Goal: Transaction & Acquisition: Purchase product/service

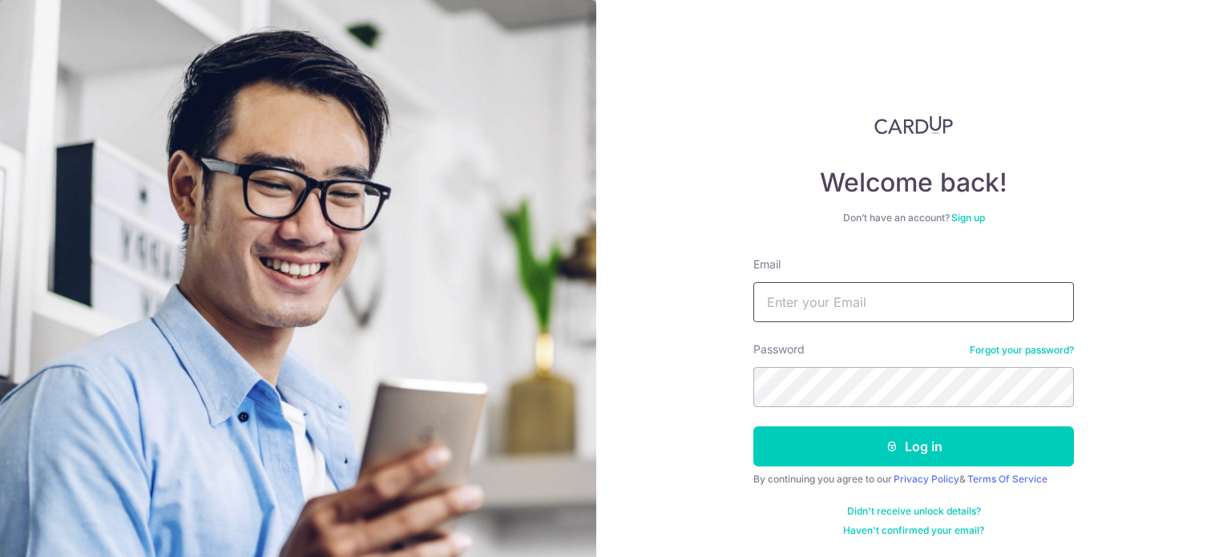
type input "[EMAIL_ADDRESS][DOMAIN_NAME]"
click at [671, 376] on div "Welcome back! Don’t have an account? Sign up Email leongkaryau@gmail.com Passwo…" at bounding box center [913, 278] width 635 height 557
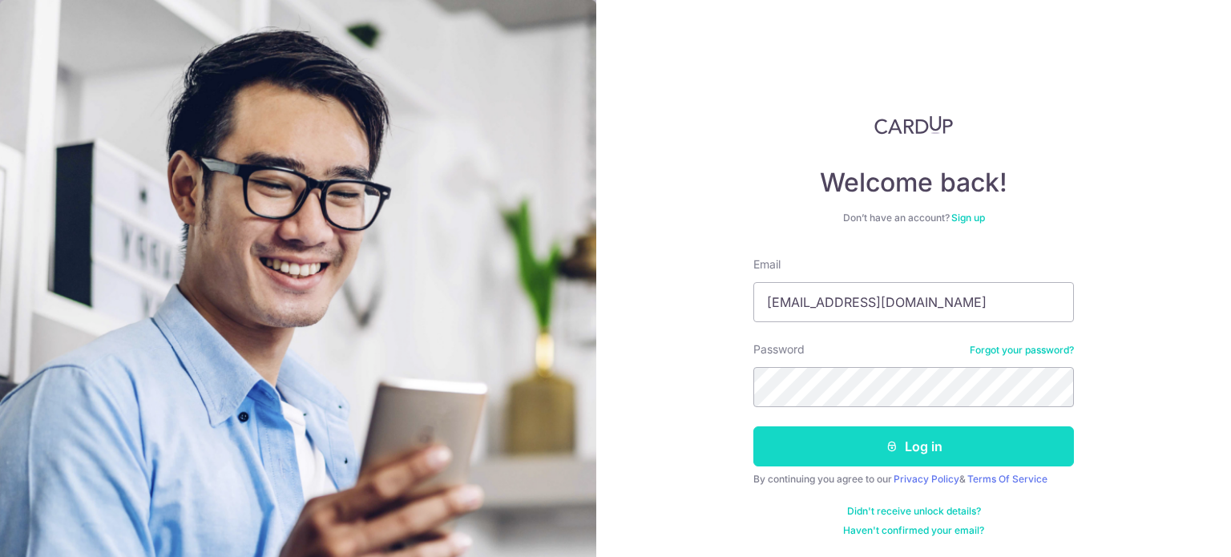
click at [827, 444] on button "Log in" at bounding box center [913, 446] width 320 height 40
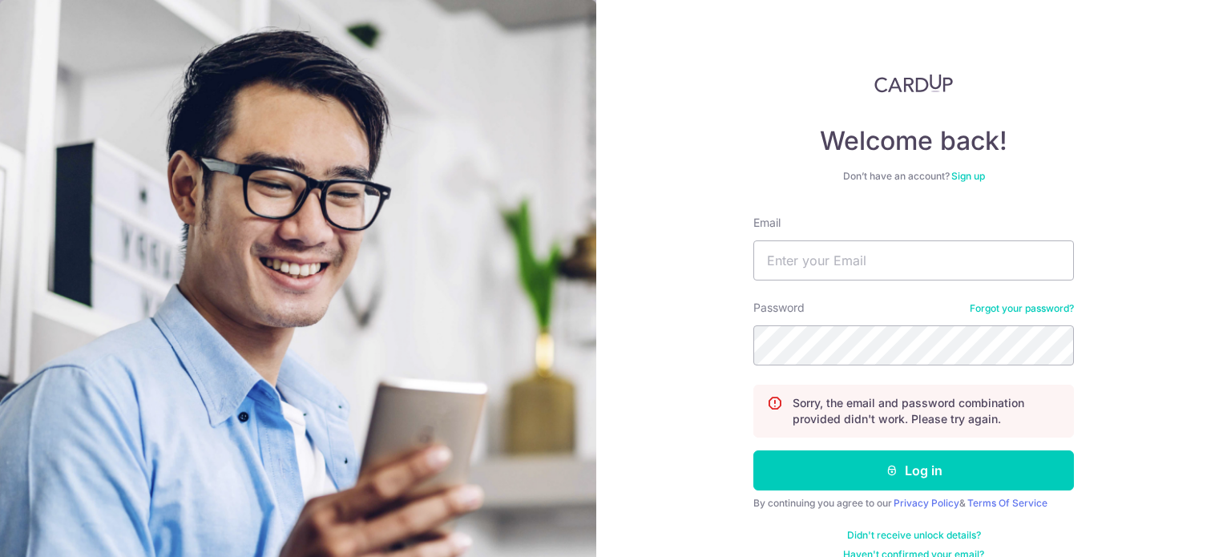
scroll to position [64, 0]
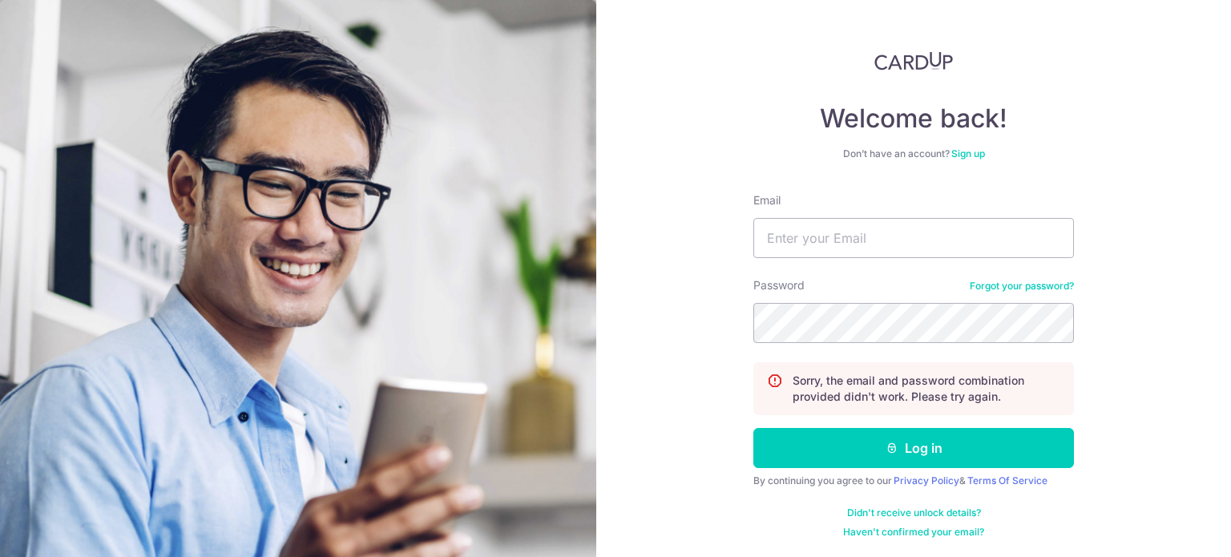
click at [957, 149] on div "Welcome back! Don’t have an account? Sign up Email Password Forgot your passwor…" at bounding box center [913, 294] width 320 height 487
click at [957, 151] on link "Sign up" at bounding box center [968, 153] width 34 height 12
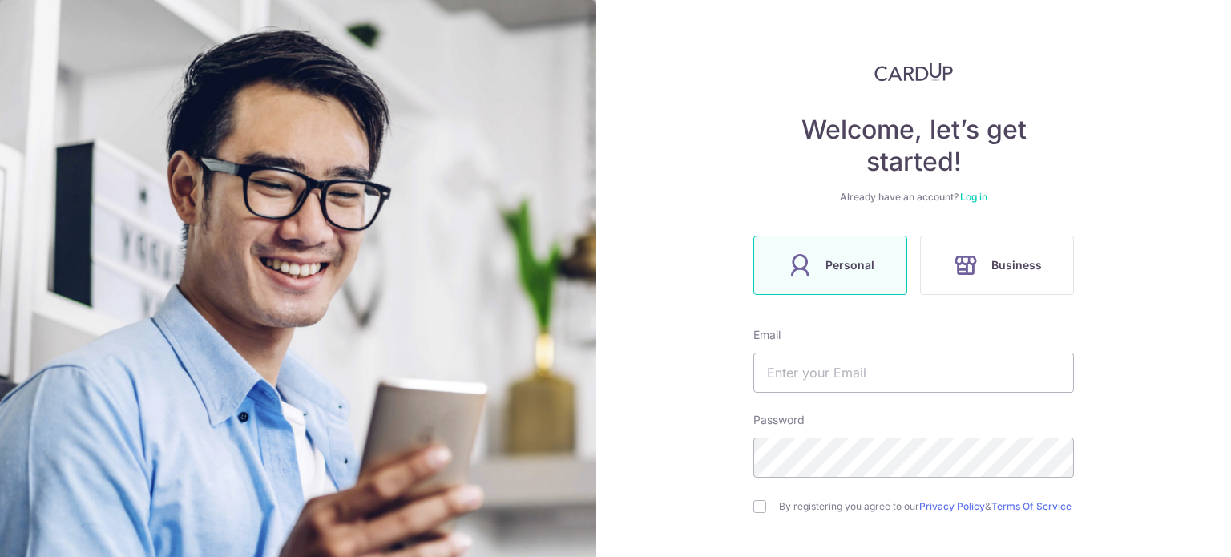
scroll to position [80, 0]
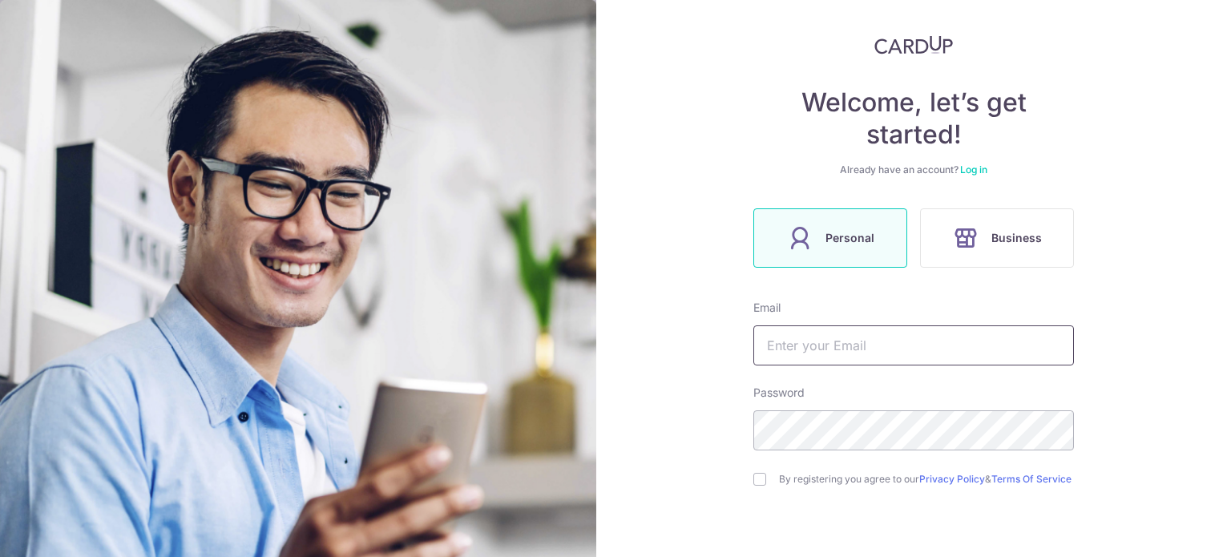
click at [883, 348] on input "text" at bounding box center [913, 345] width 320 height 40
type input "[EMAIL_ADDRESS][DOMAIN_NAME]"
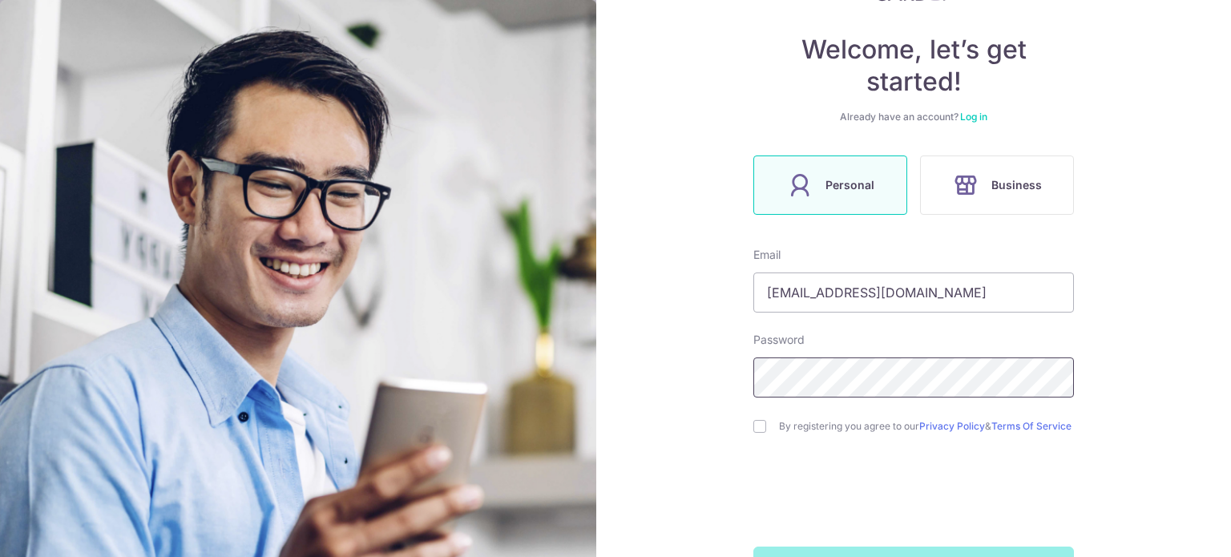
scroll to position [160, 0]
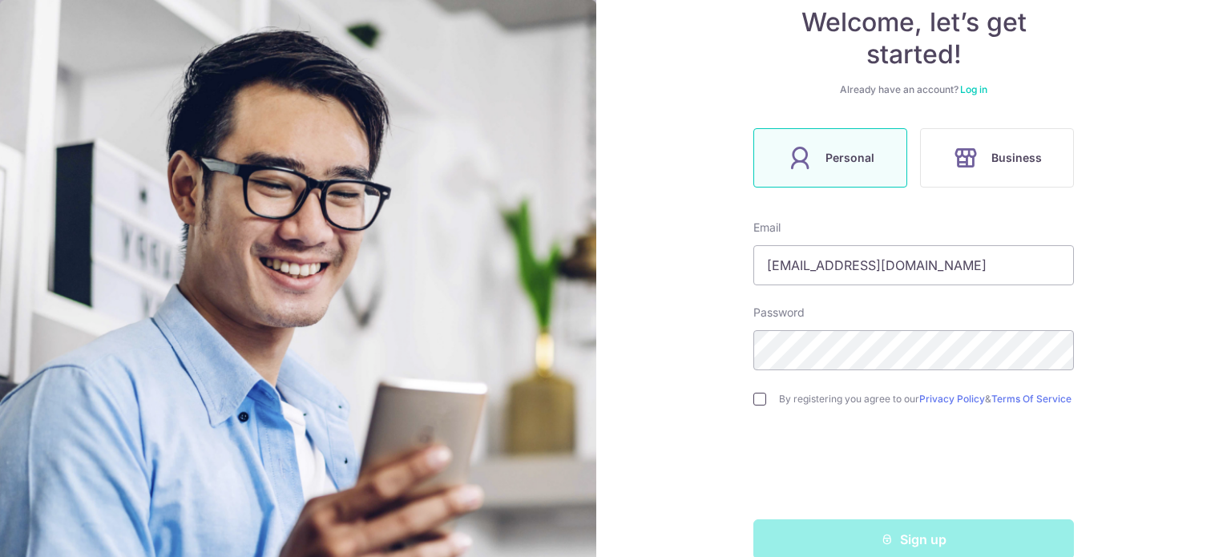
click at [756, 405] on input "checkbox" at bounding box center [759, 399] width 13 height 13
checkbox input "true"
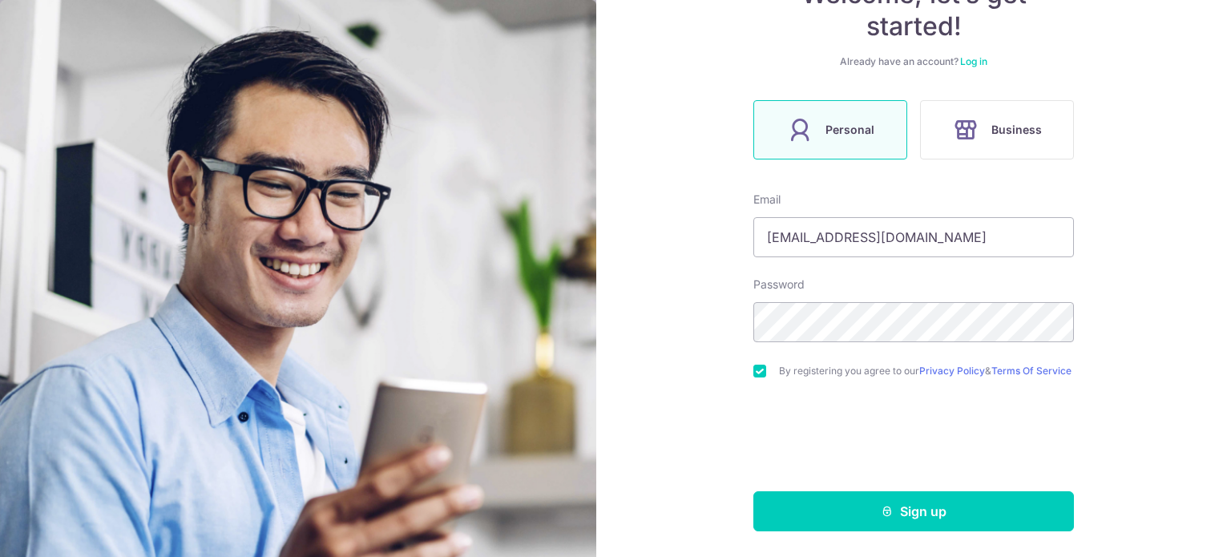
scroll to position [194, 0]
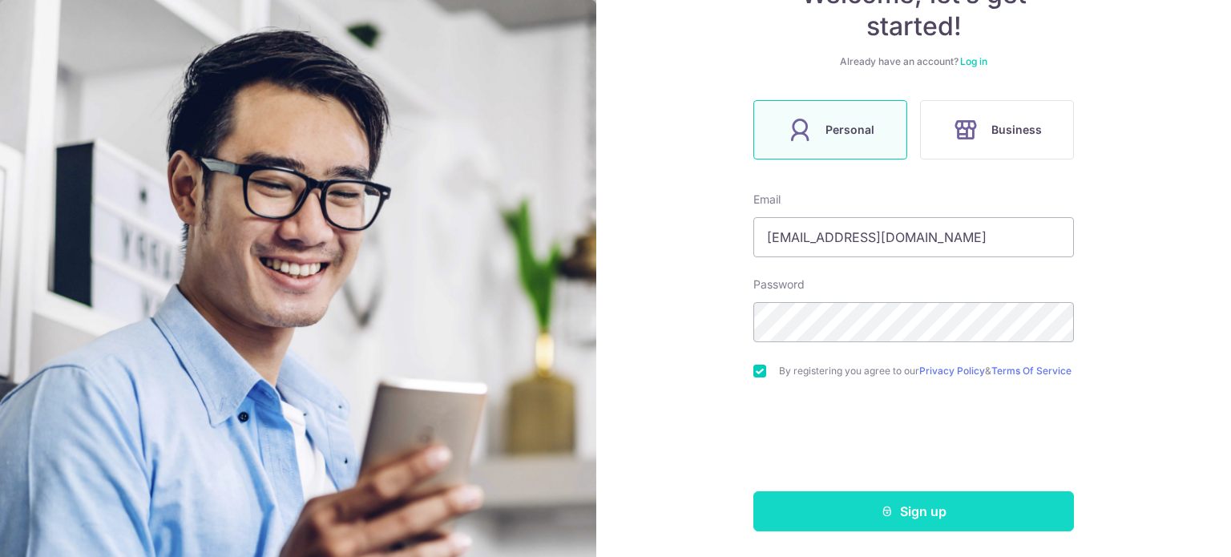
click at [866, 506] on button "Sign up" at bounding box center [913, 511] width 320 height 40
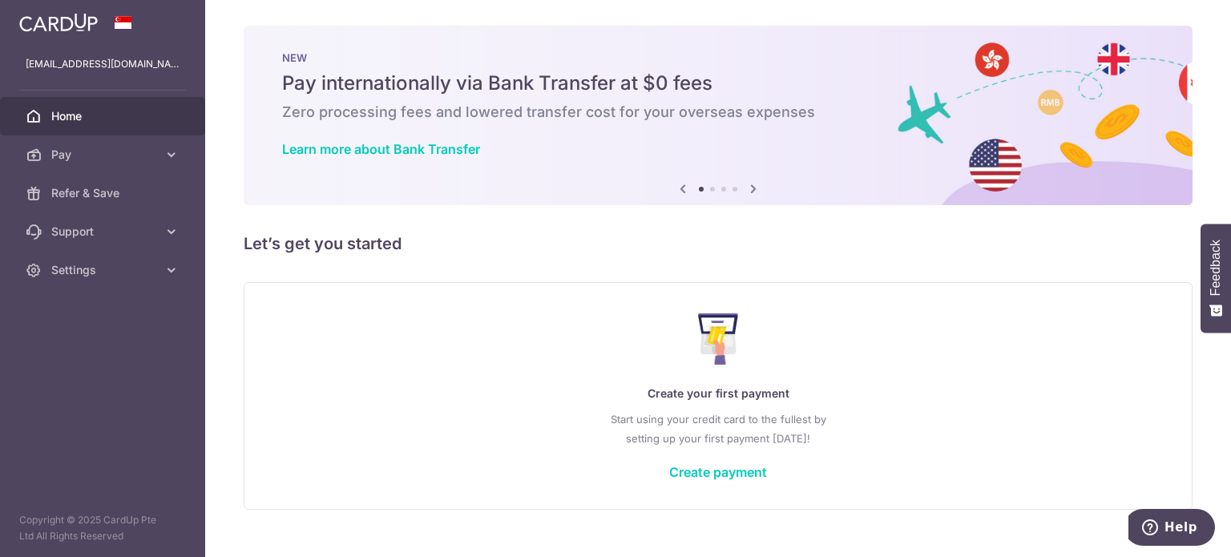
scroll to position [28, 0]
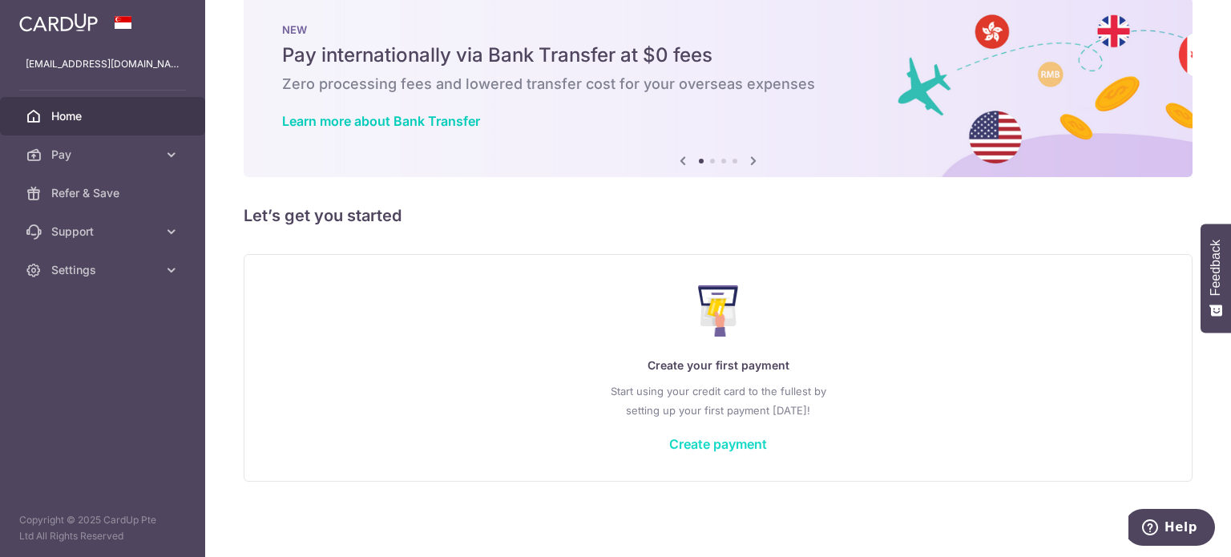
click at [699, 439] on link "Create payment" at bounding box center [718, 444] width 98 height 16
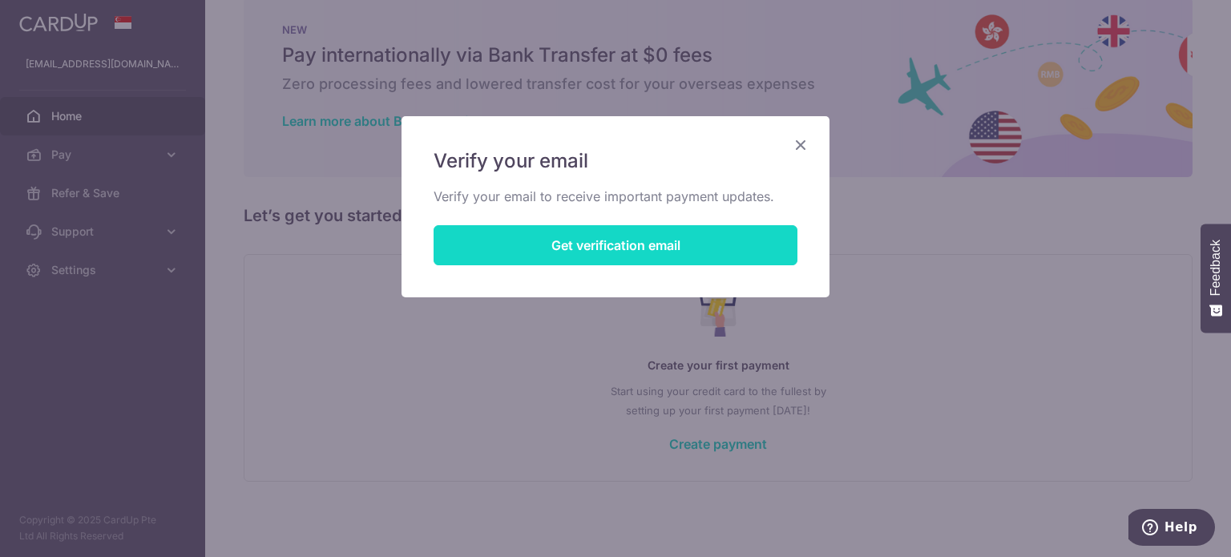
click at [593, 246] on button "Get verification email" at bounding box center [615, 245] width 364 height 40
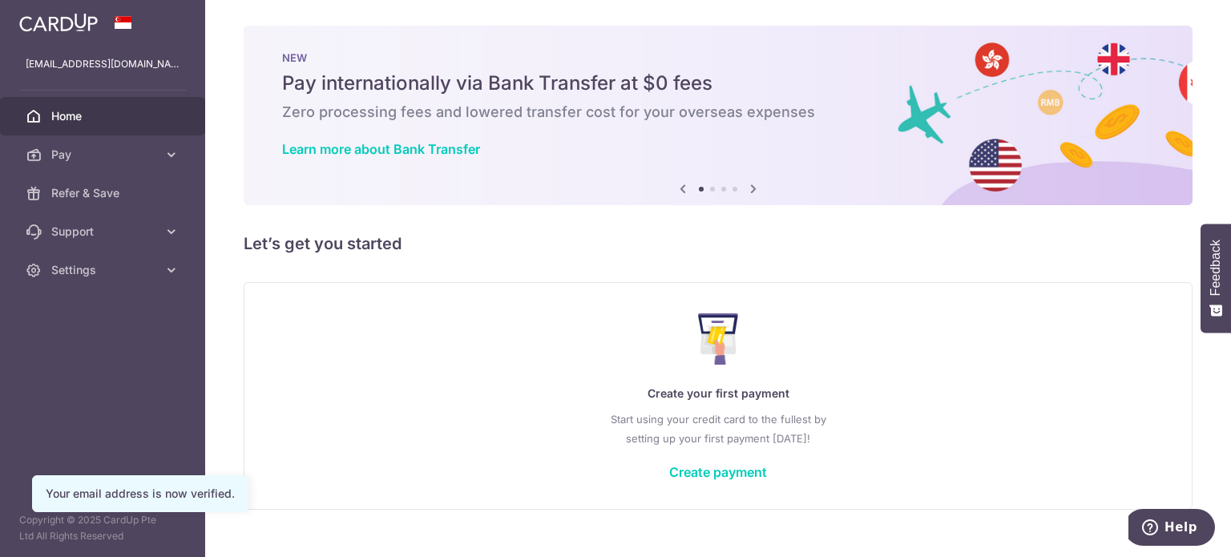
scroll to position [28, 0]
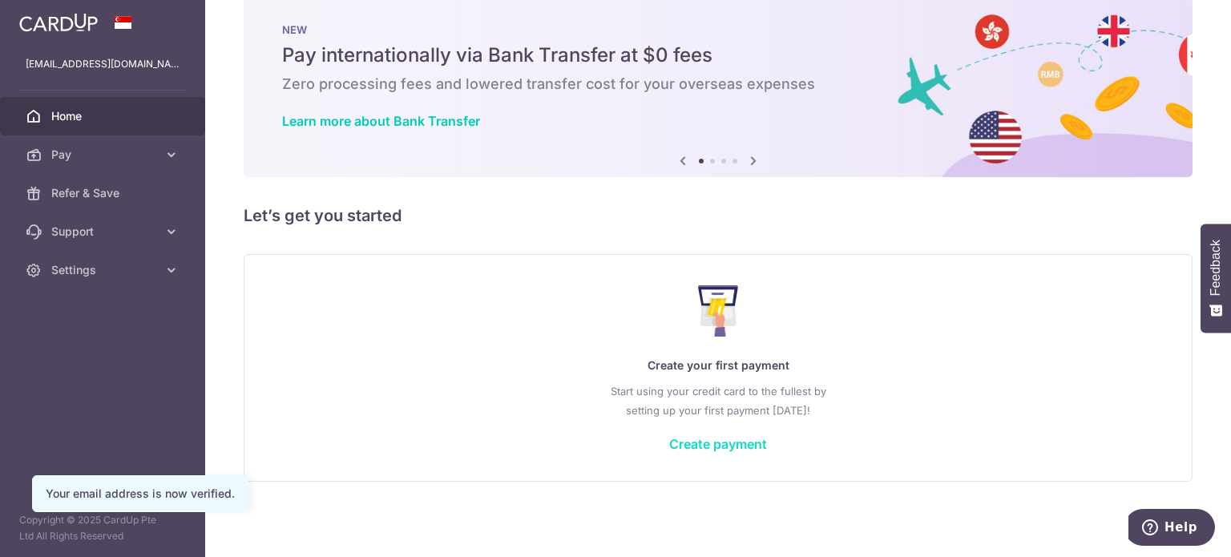
click at [678, 438] on link "Create payment" at bounding box center [718, 444] width 98 height 16
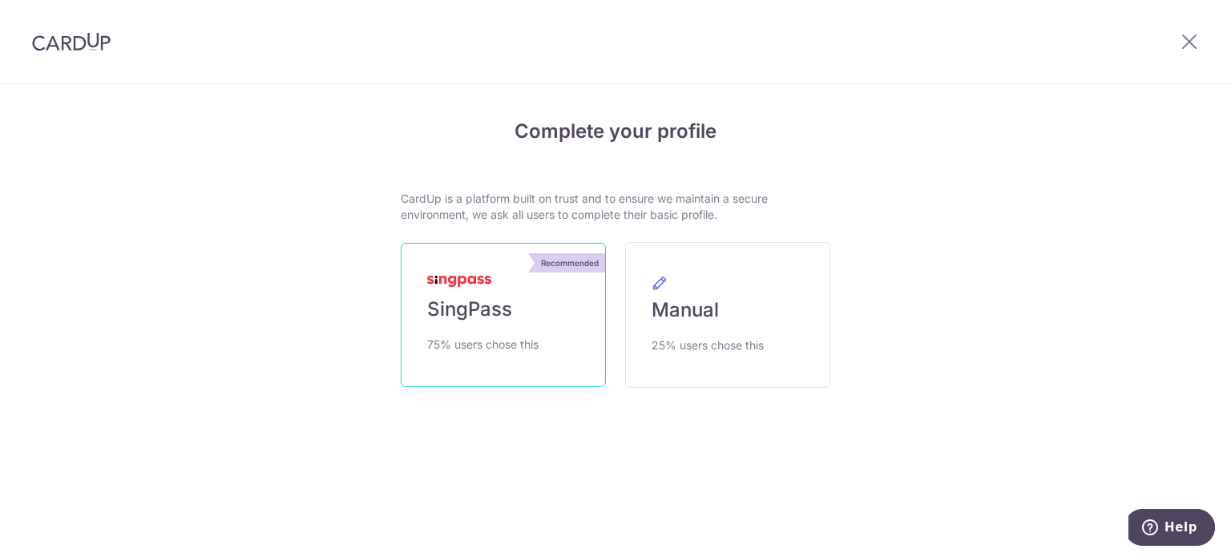
click at [538, 316] on link "Recommended SingPass 75% users chose this" at bounding box center [503, 315] width 205 height 144
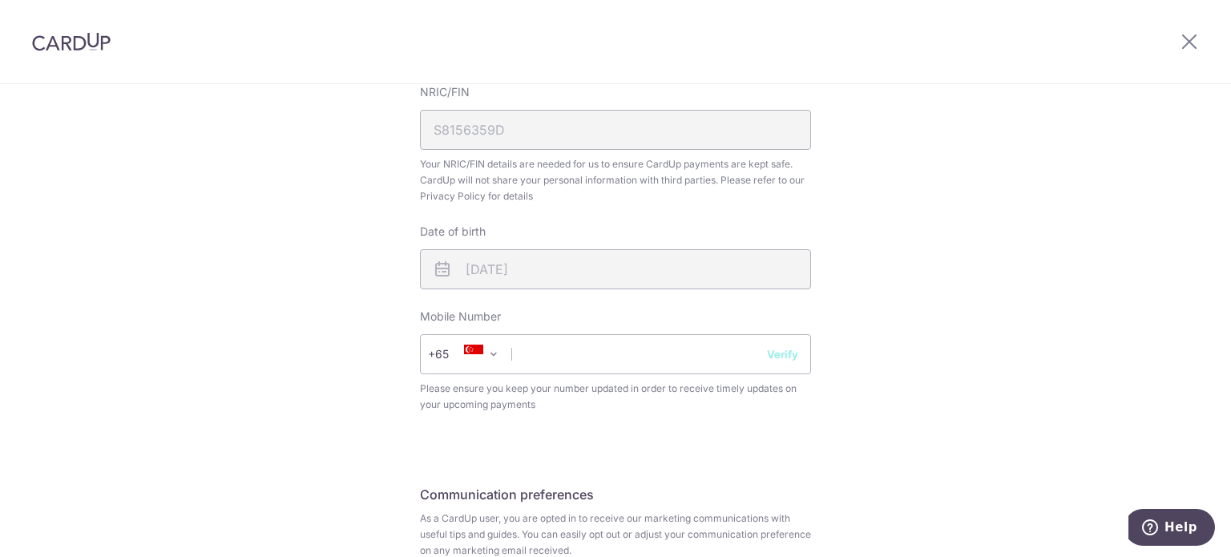
scroll to position [561, 0]
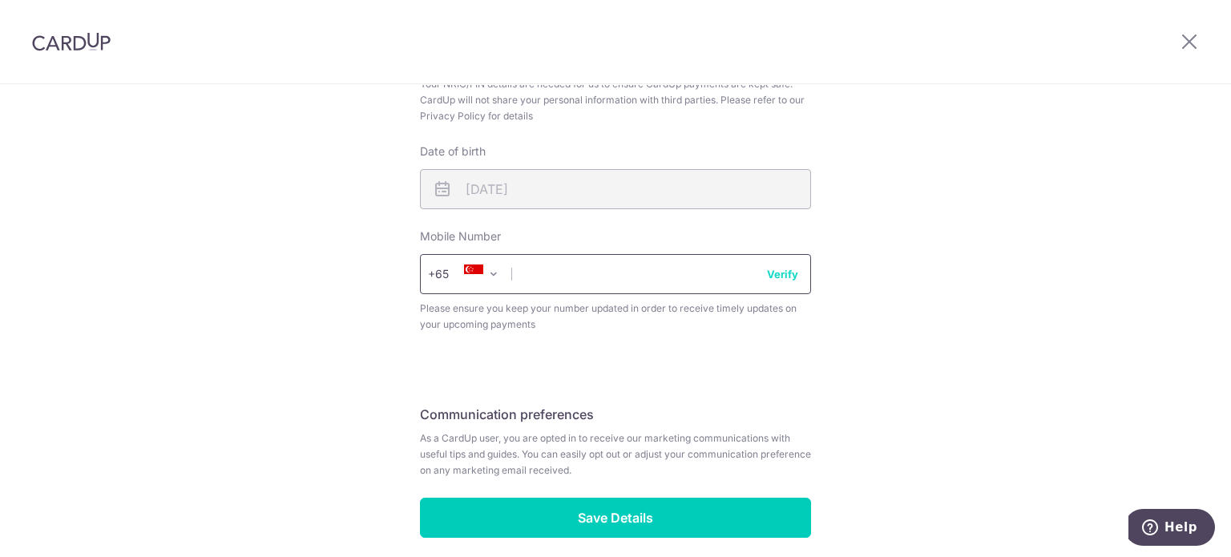
click at [602, 273] on input "text" at bounding box center [615, 274] width 391 height 40
type input "93825776"
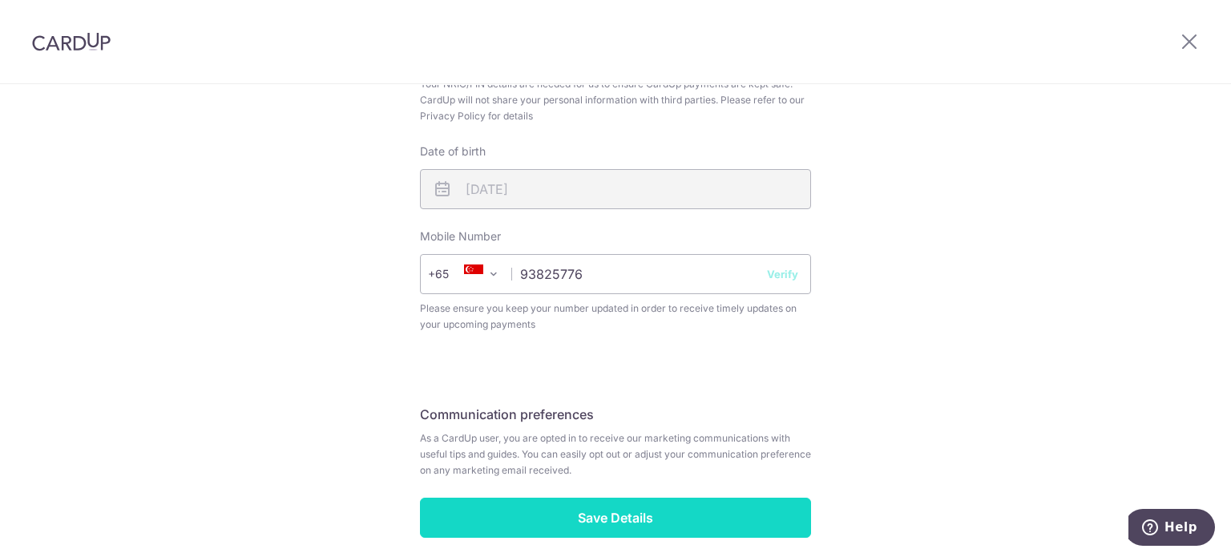
click at [639, 514] on input "Save Details" at bounding box center [615, 518] width 391 height 40
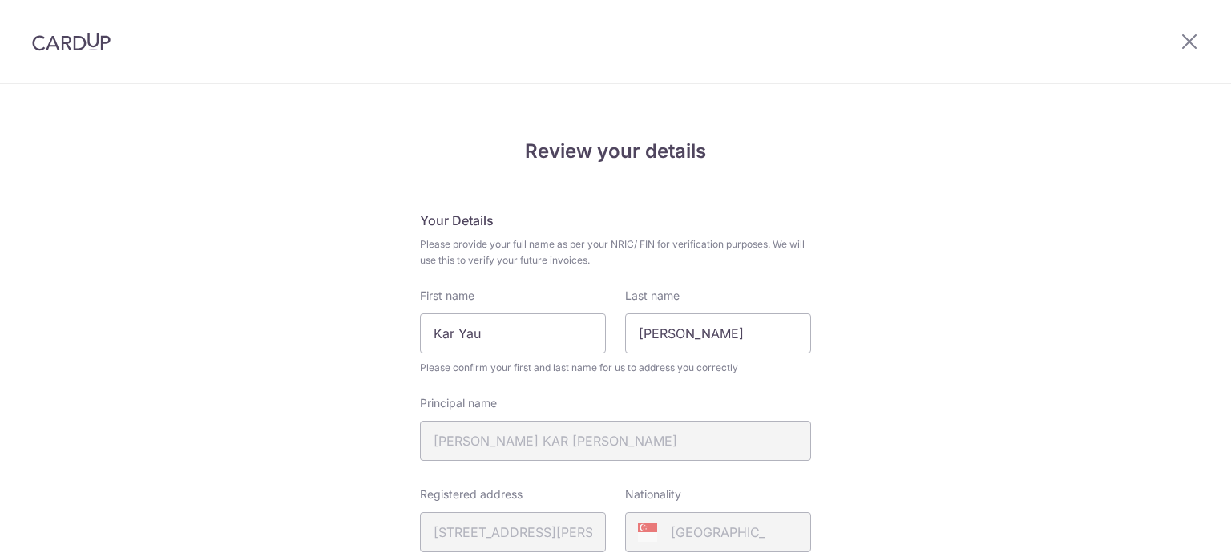
scroll to position [651, 0]
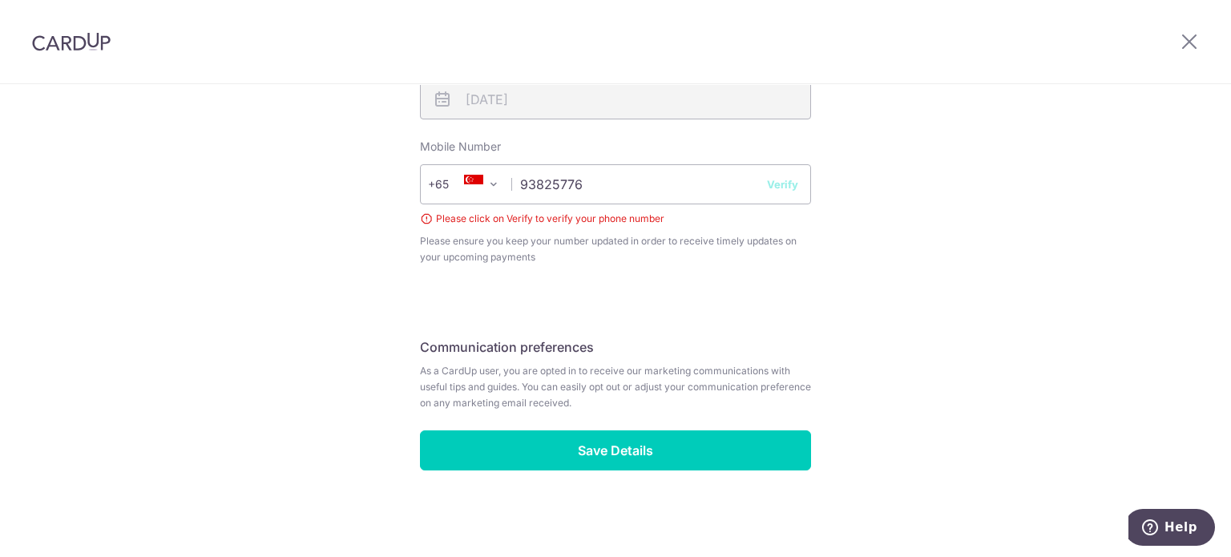
click at [781, 183] on button "Verify" at bounding box center [782, 184] width 31 height 16
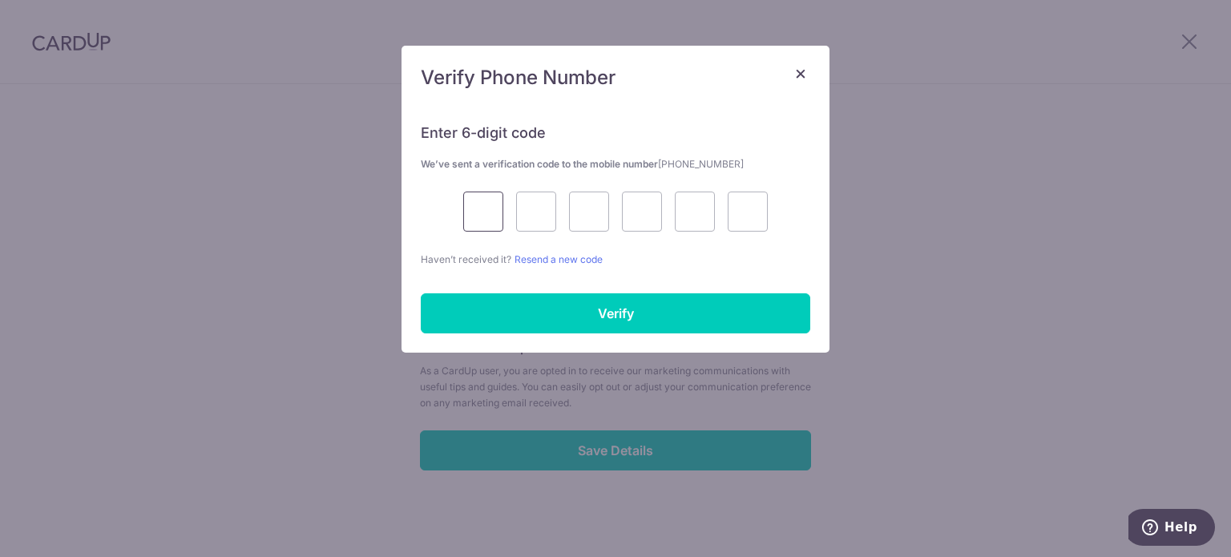
click at [481, 214] on input "text" at bounding box center [483, 211] width 40 height 40
type input "3"
type input "1"
type input "8"
type input "3"
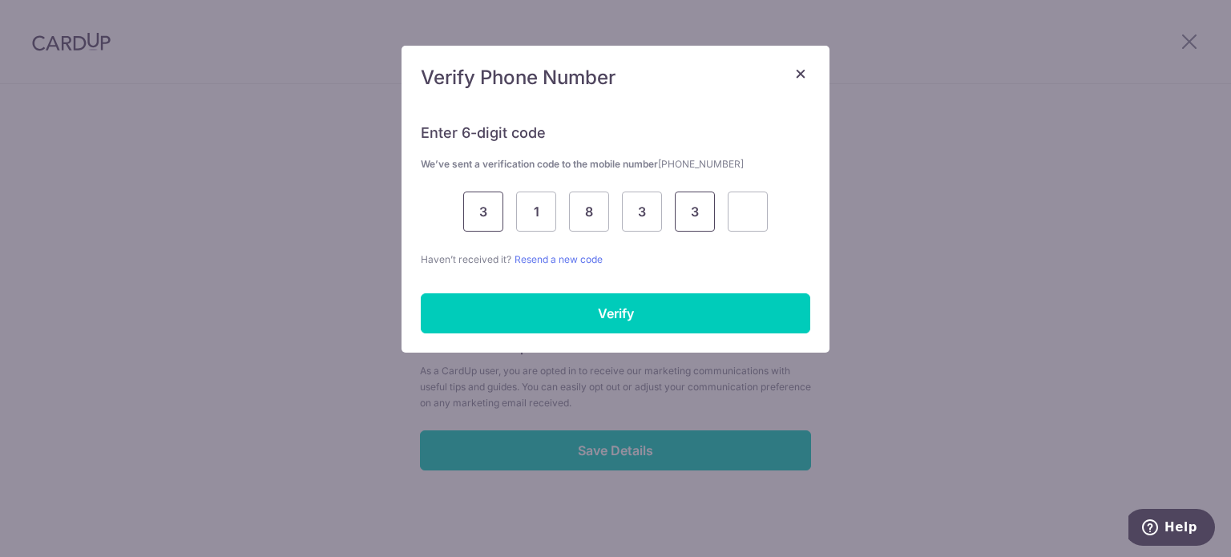
type input "3"
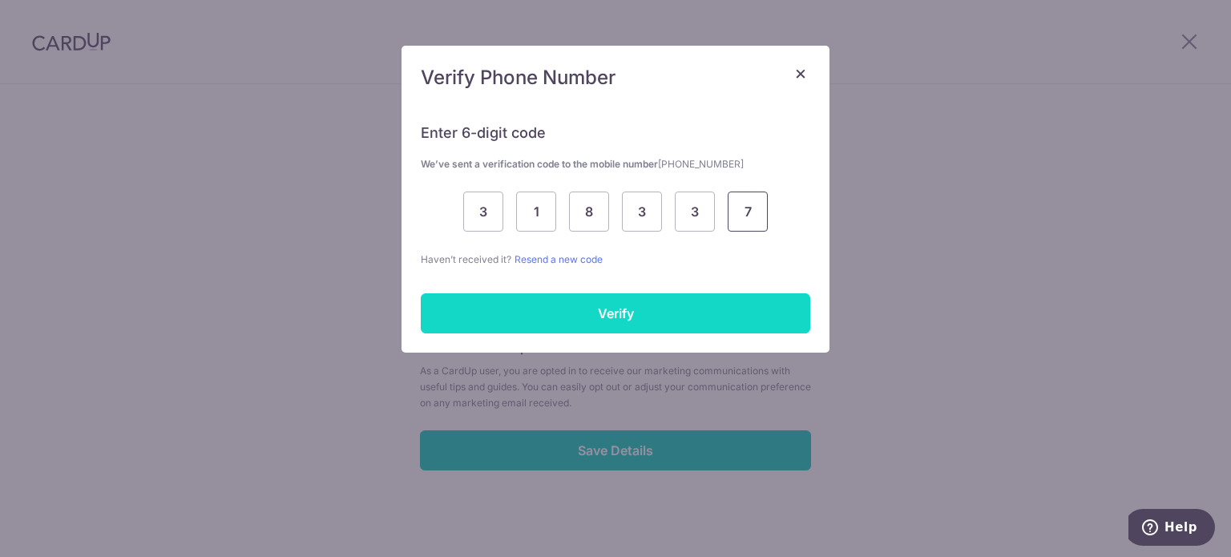
type input "7"
click at [533, 301] on input "Verify" at bounding box center [615, 313] width 389 height 40
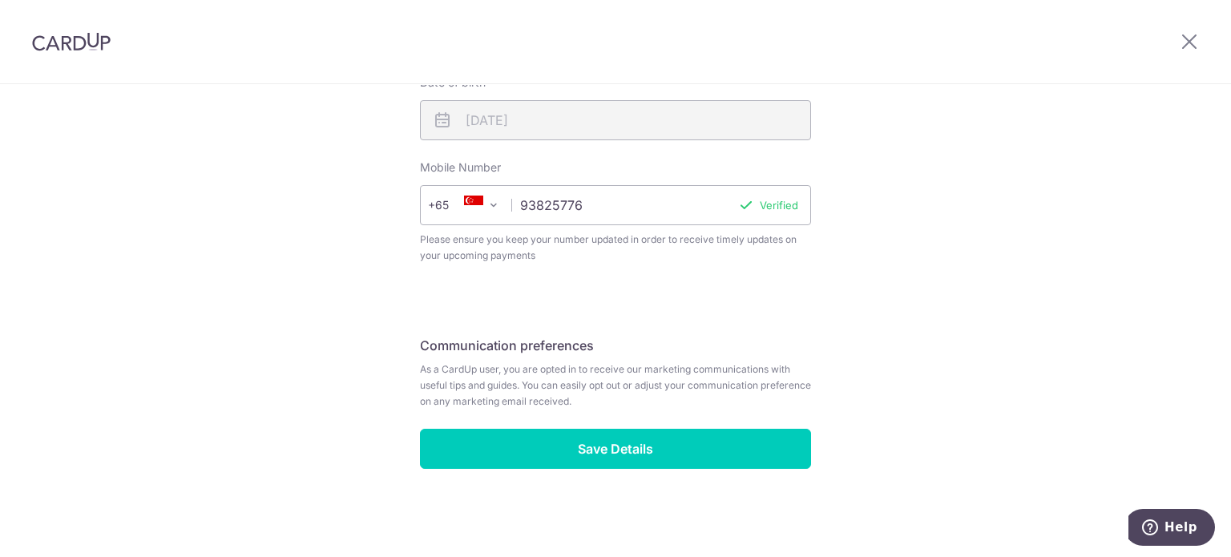
scroll to position [628, 0]
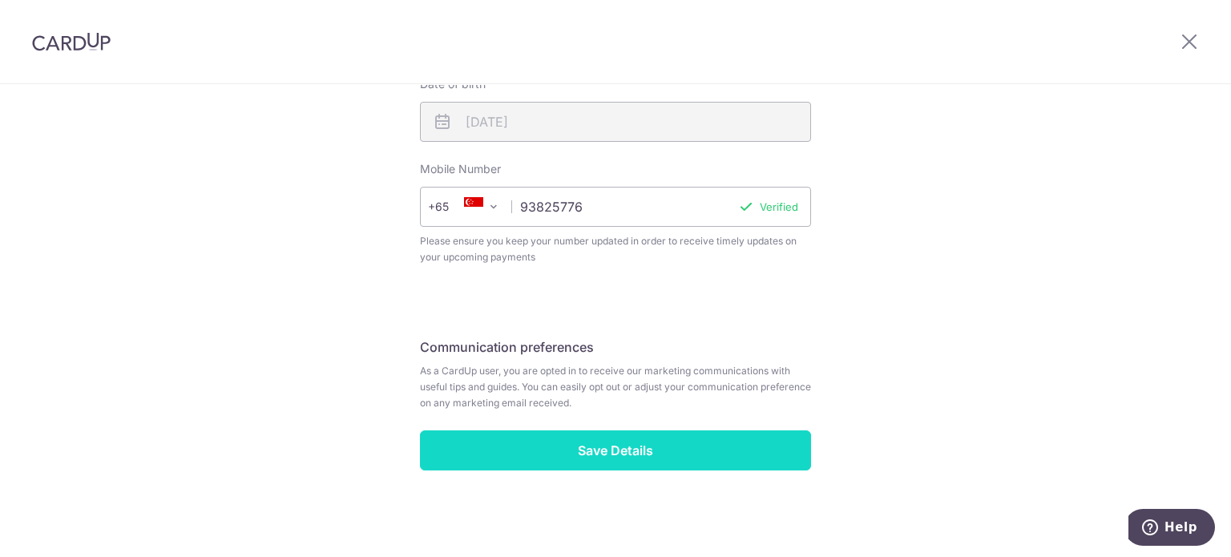
click at [618, 446] on input "Save Details" at bounding box center [615, 450] width 391 height 40
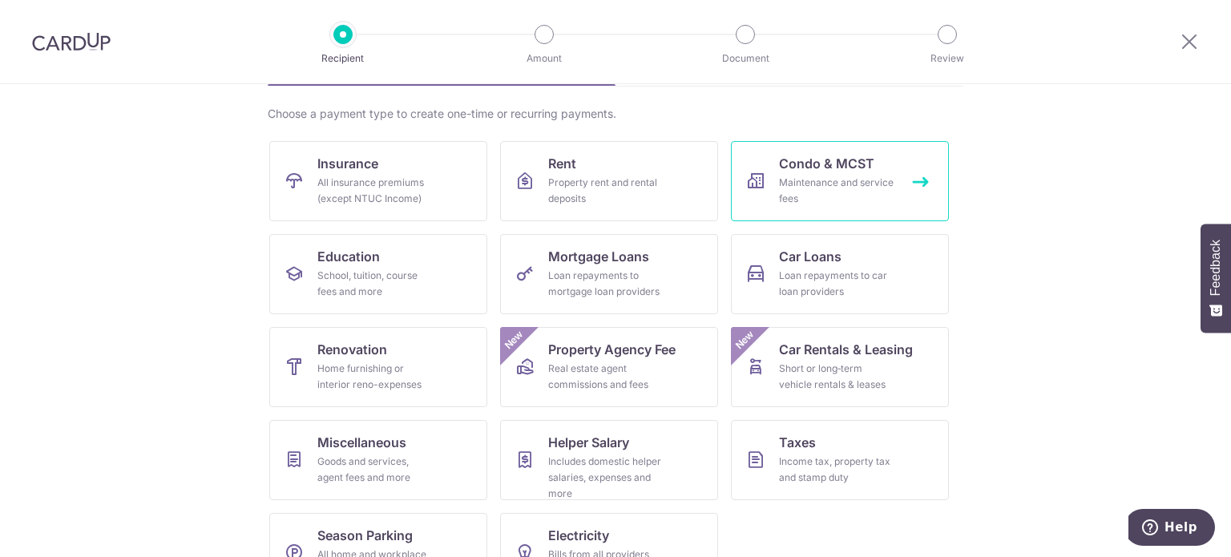
scroll to position [159, 0]
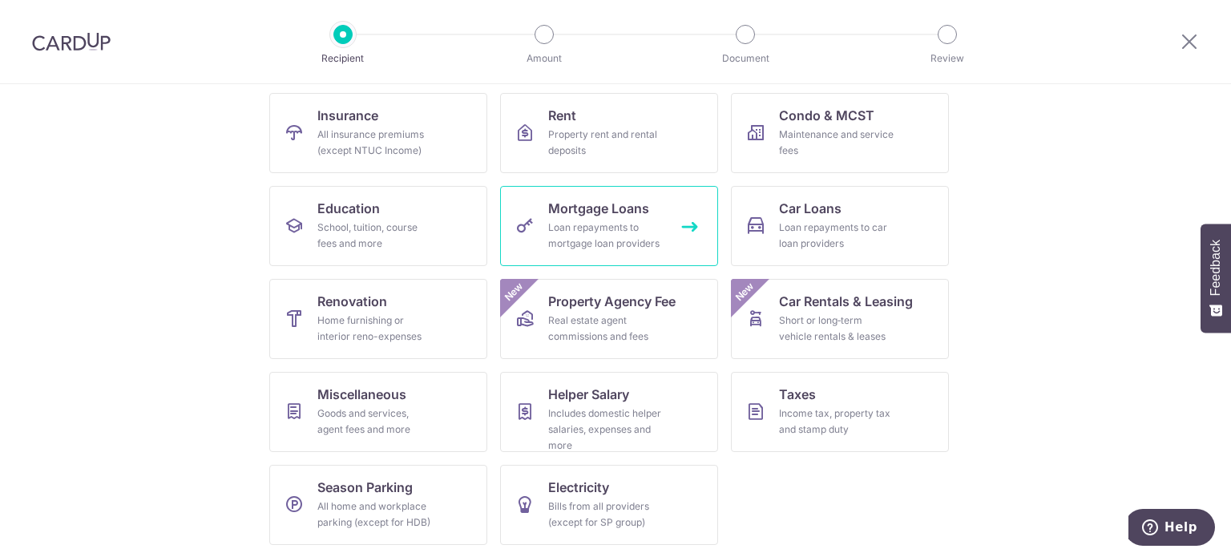
click at [612, 252] on link "Mortgage Loans Loan repayments to mortgage loan providers" at bounding box center [609, 226] width 218 height 80
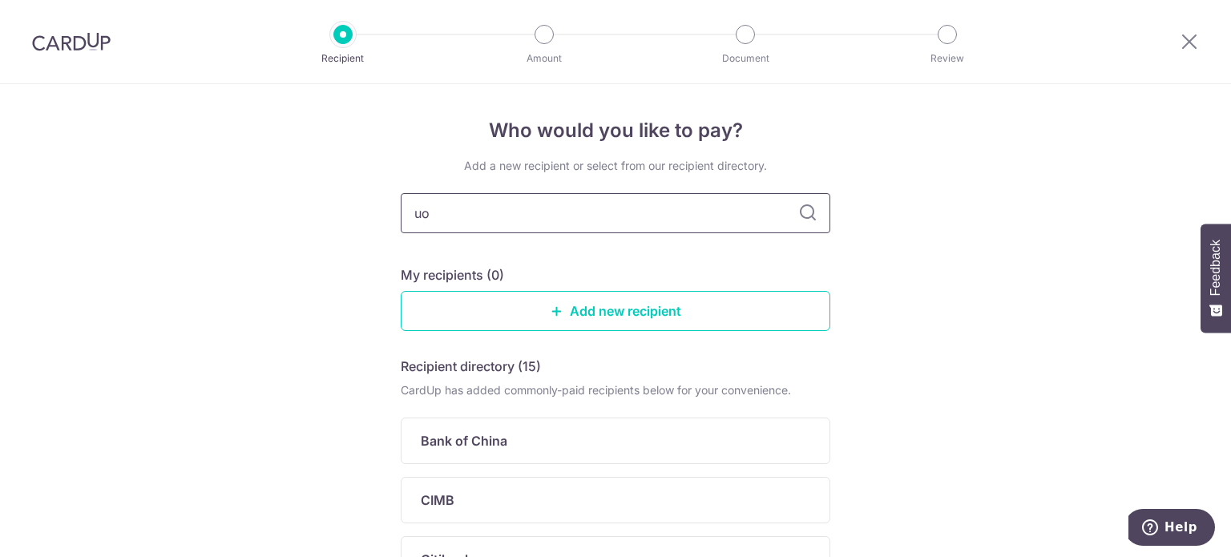
type input "uob"
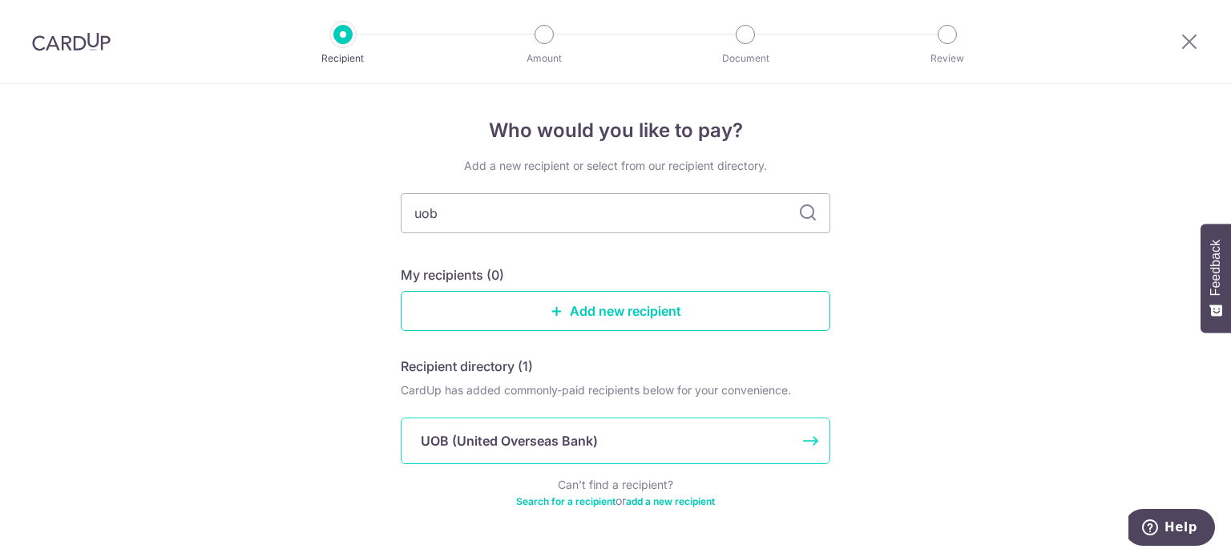
click at [550, 446] on p "UOB (United Overseas Bank)" at bounding box center [509, 440] width 177 height 19
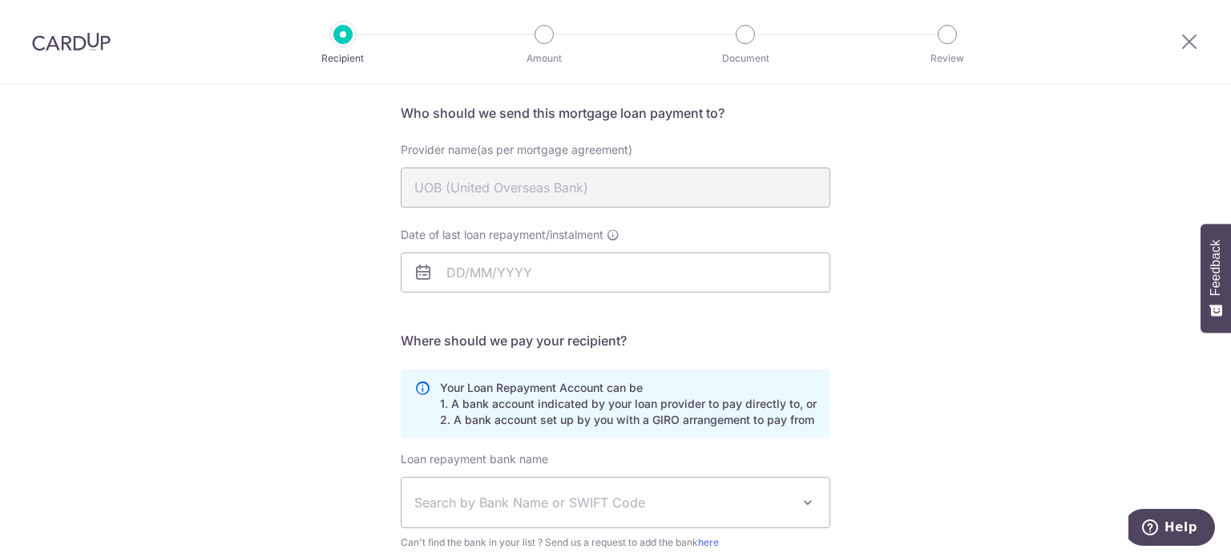
scroll to position [80, 0]
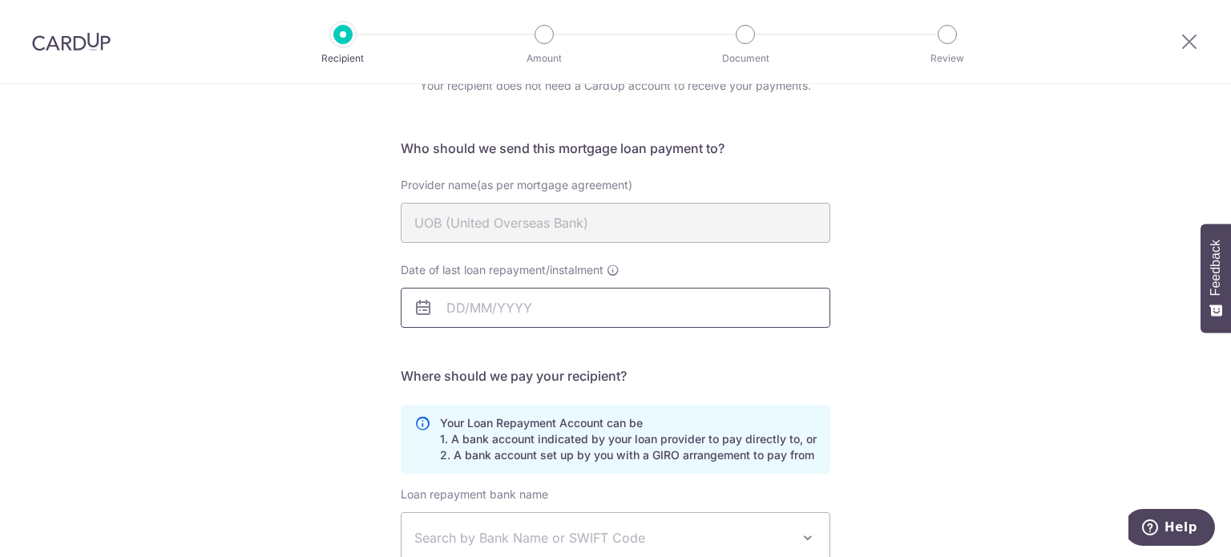
click at [562, 303] on input "Date of last loan repayment/instalment" at bounding box center [615, 308] width 429 height 40
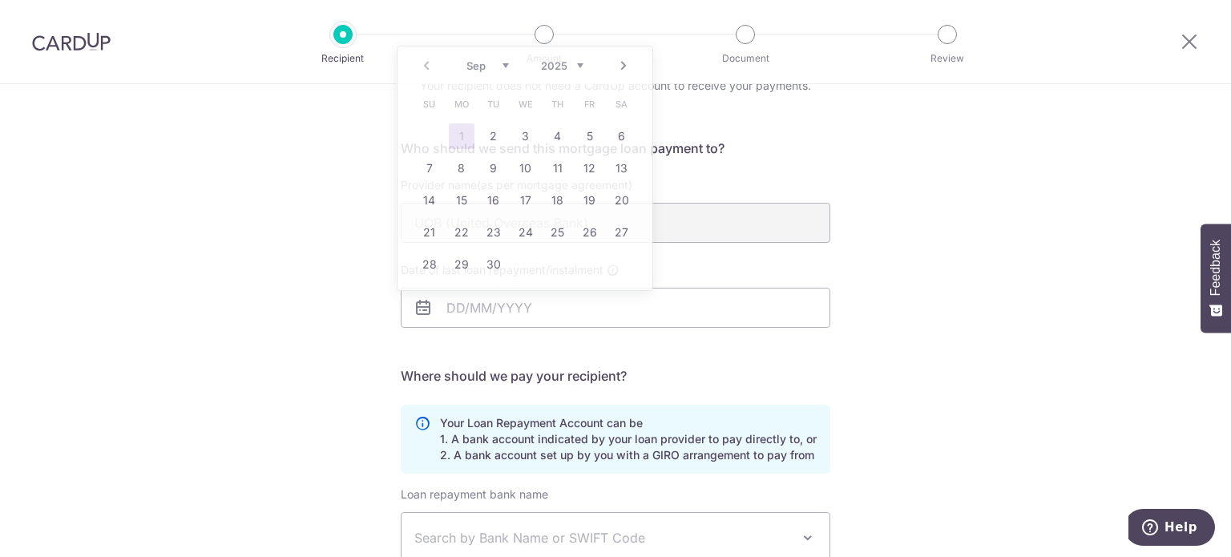
click at [292, 347] on div "Who would you like to pay? Your recipient does not need a CardUp account to rec…" at bounding box center [615, 401] width 1231 height 795
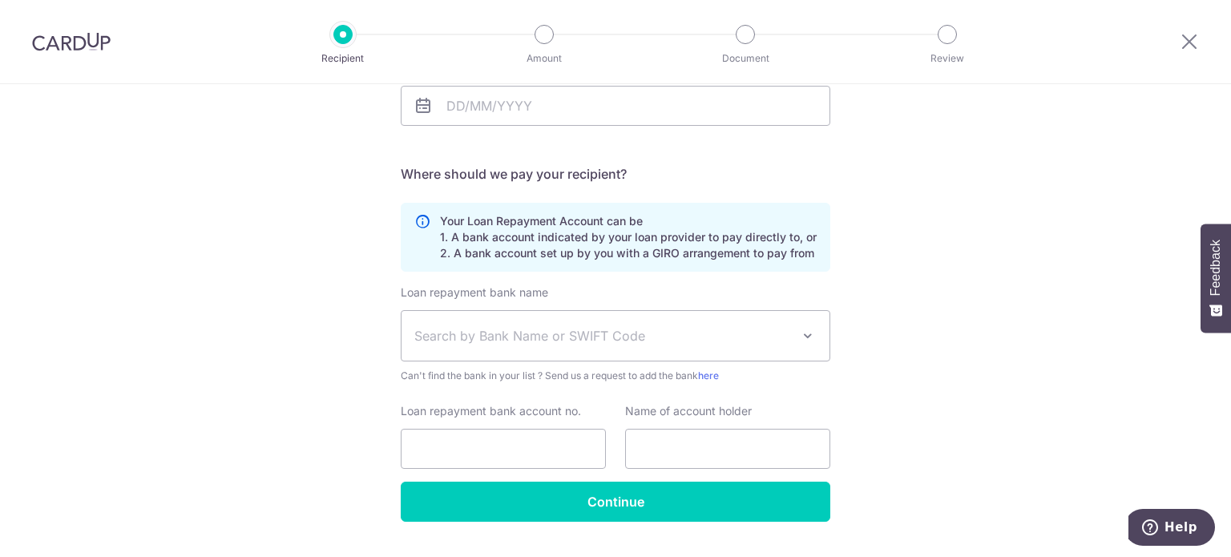
scroll to position [320, 0]
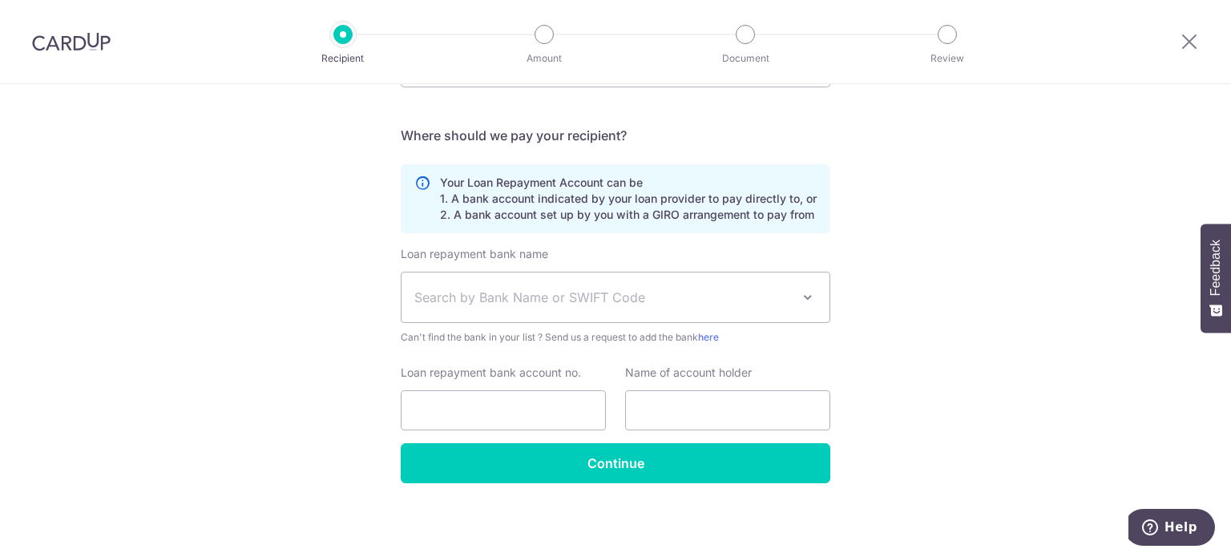
click at [738, 304] on span "Search by Bank Name or SWIFT Code" at bounding box center [602, 297] width 377 height 19
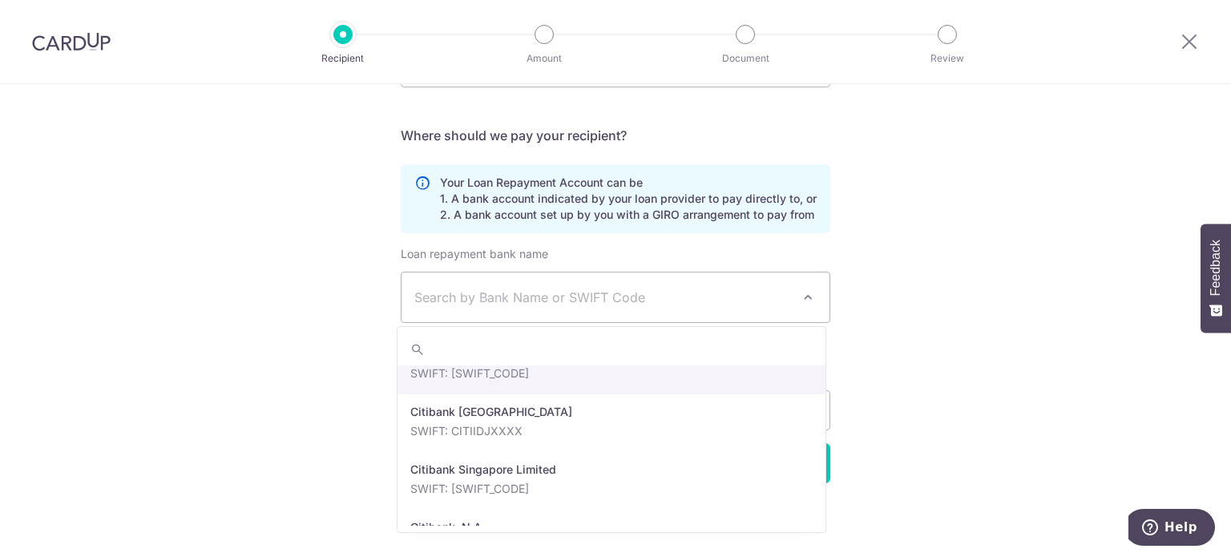
click at [558, 295] on span "Search by Bank Name or SWIFT Code" at bounding box center [602, 297] width 377 height 19
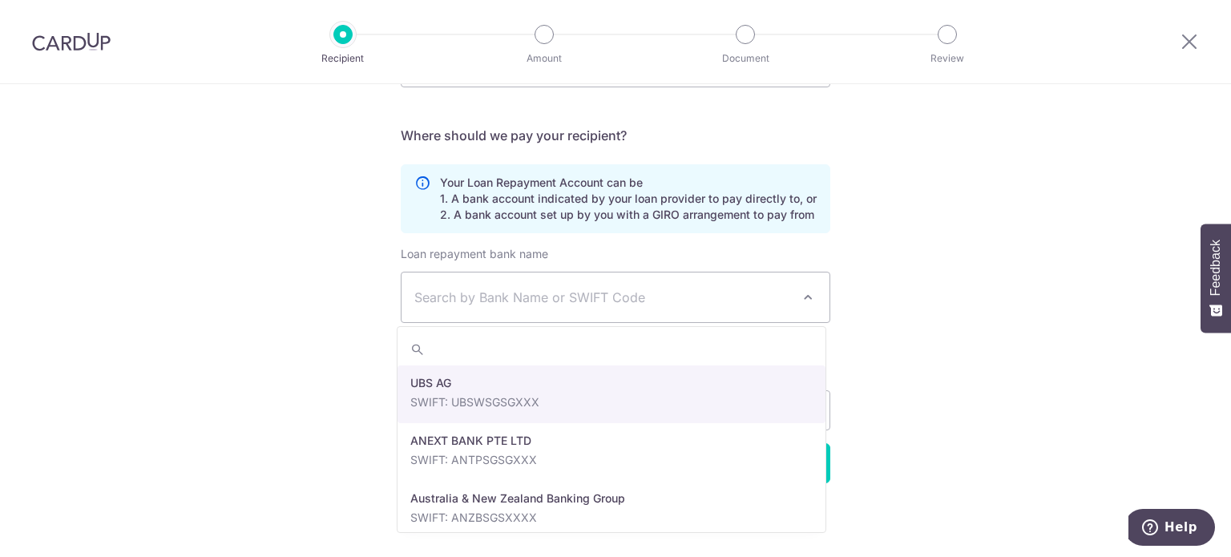
click at [558, 295] on span "Search by Bank Name or SWIFT Code" at bounding box center [602, 297] width 377 height 19
type input "uob"
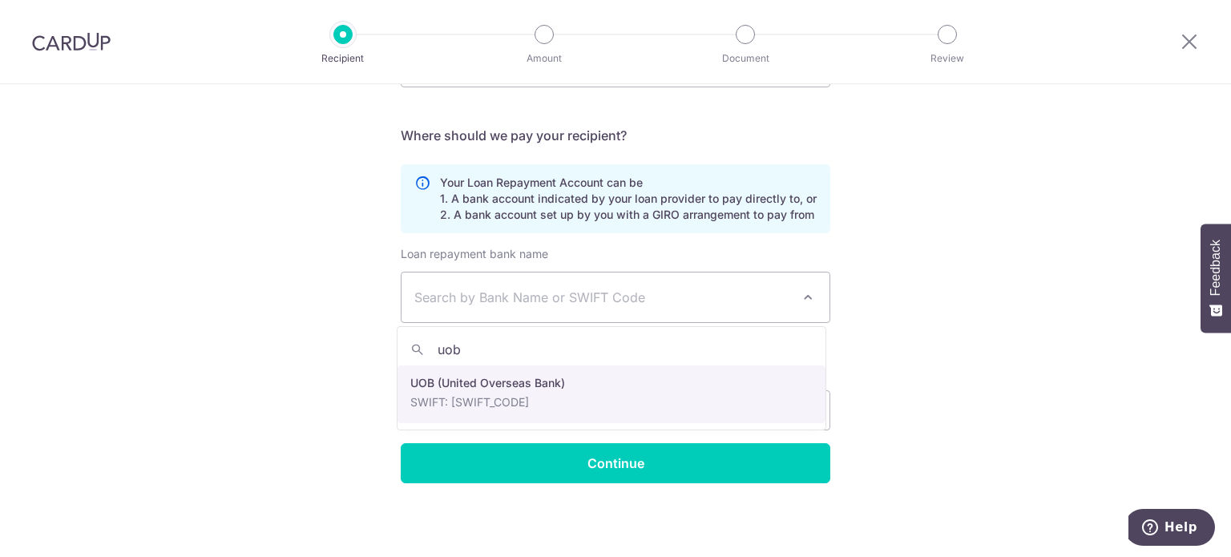
select select "18"
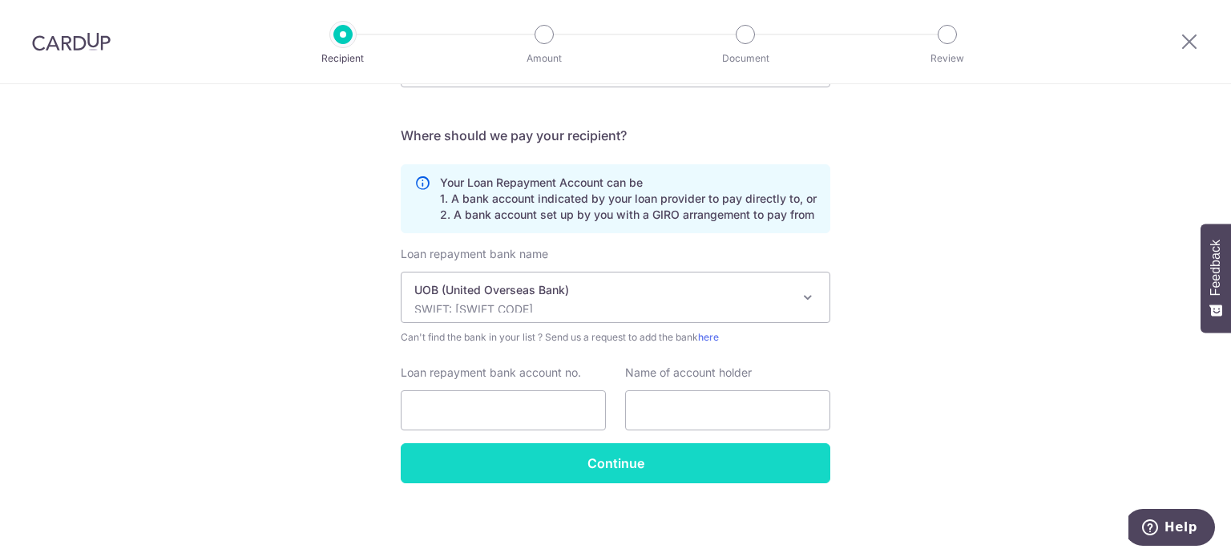
click at [674, 467] on input "Continue" at bounding box center [615, 463] width 429 height 40
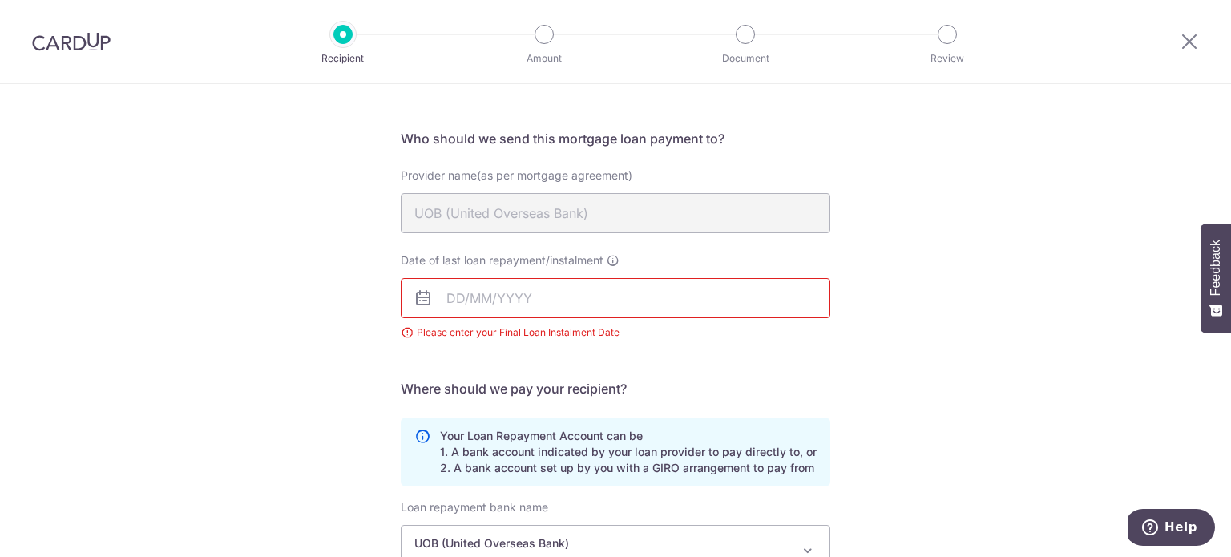
click at [1199, 44] on div at bounding box center [1188, 41] width 83 height 83
click at [1191, 44] on icon at bounding box center [1188, 41] width 19 height 20
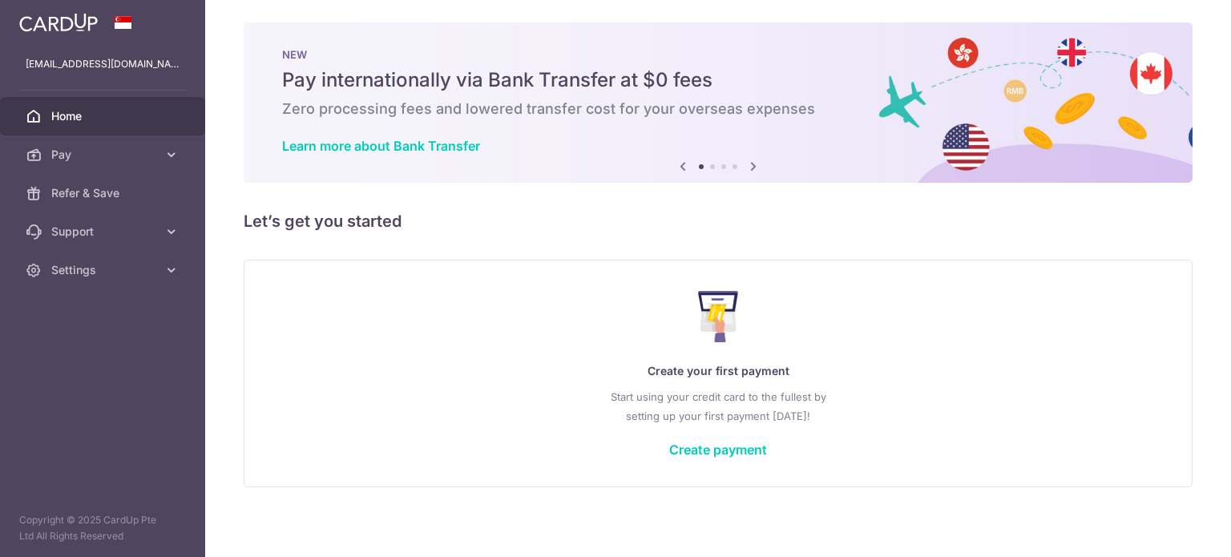
scroll to position [9, 0]
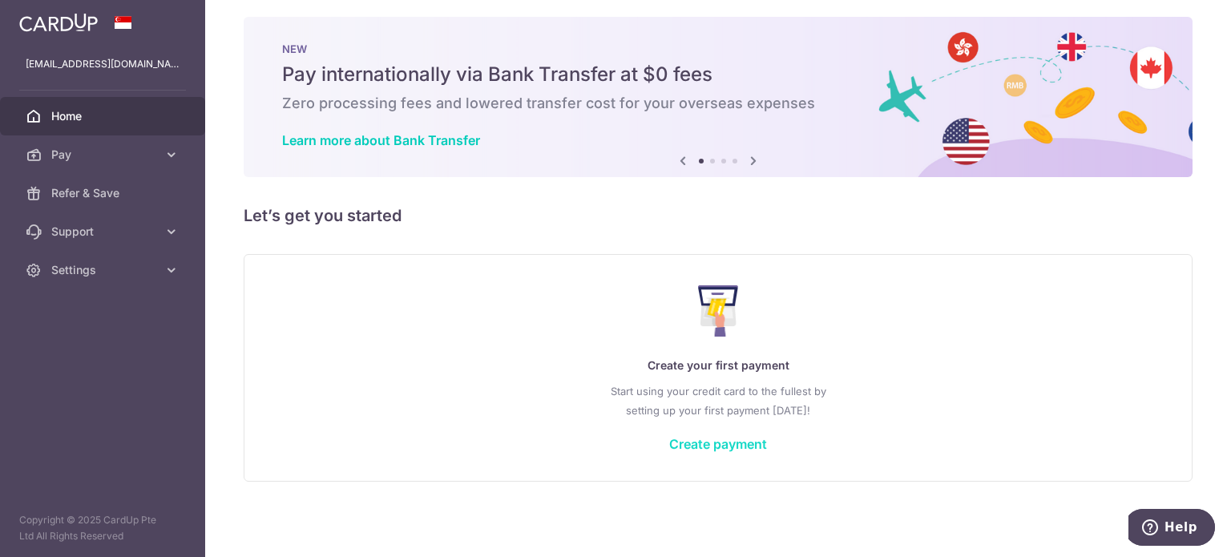
click at [698, 445] on link "Create payment" at bounding box center [718, 444] width 98 height 16
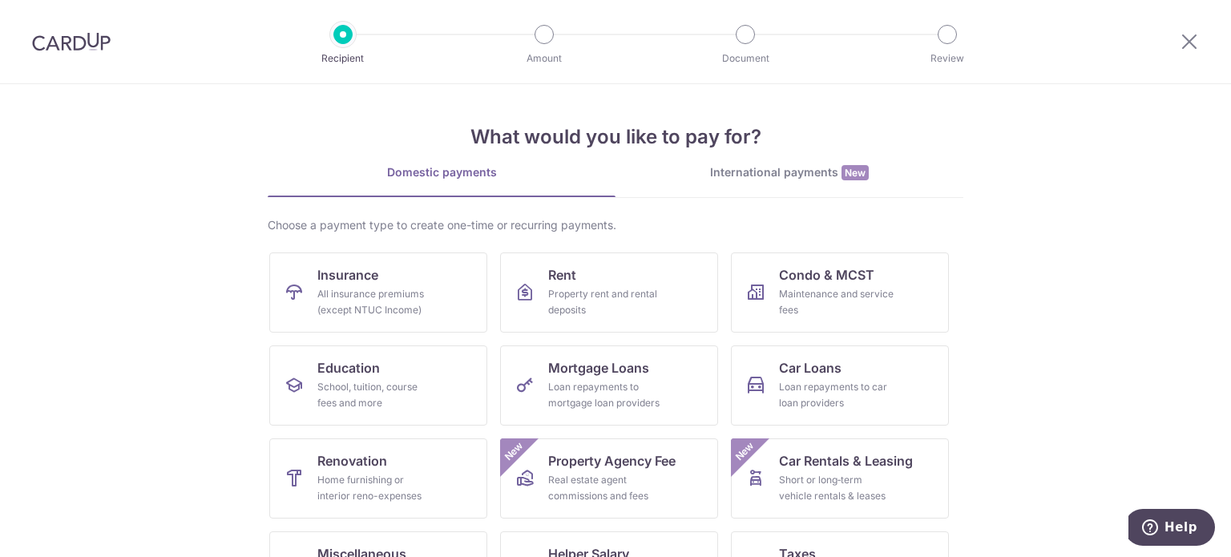
scroll to position [80, 0]
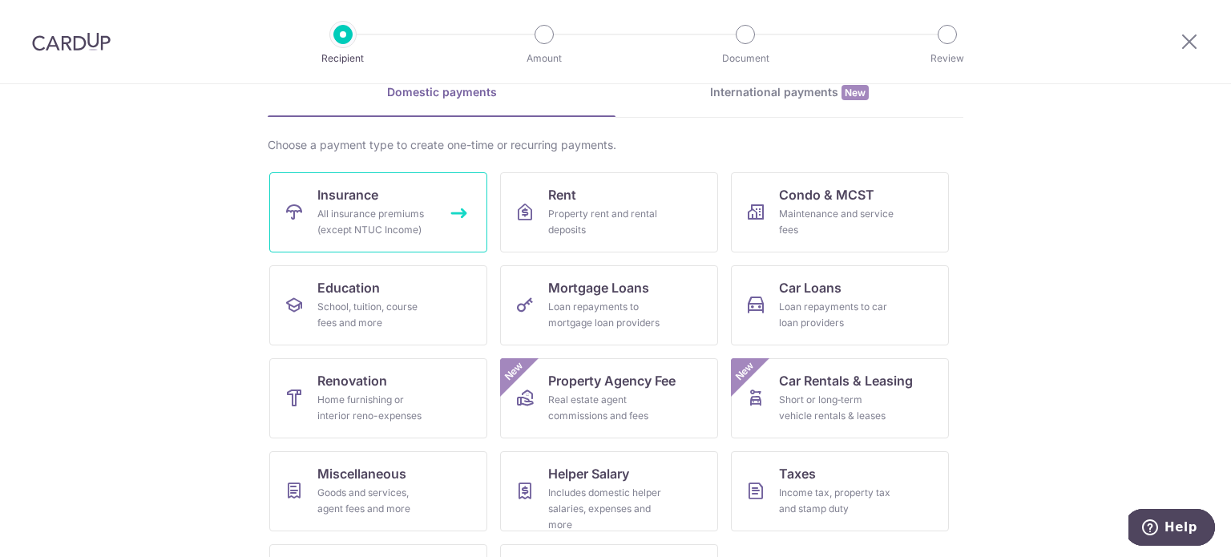
click at [409, 220] on div "All insurance premiums (except NTUC Income)" at bounding box center [374, 222] width 115 height 32
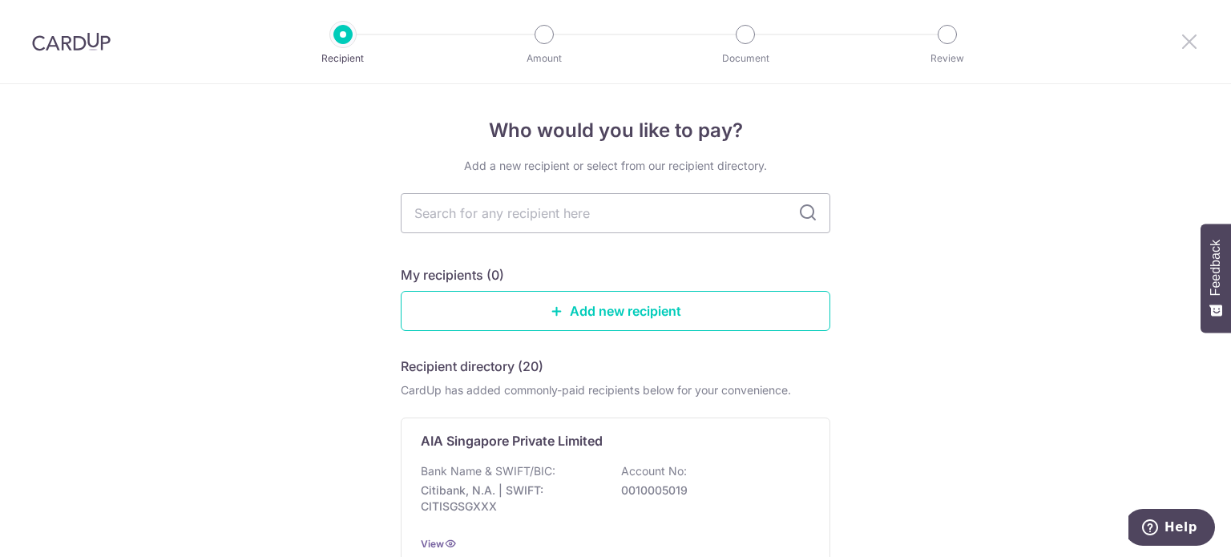
click at [1183, 38] on icon at bounding box center [1188, 41] width 19 height 20
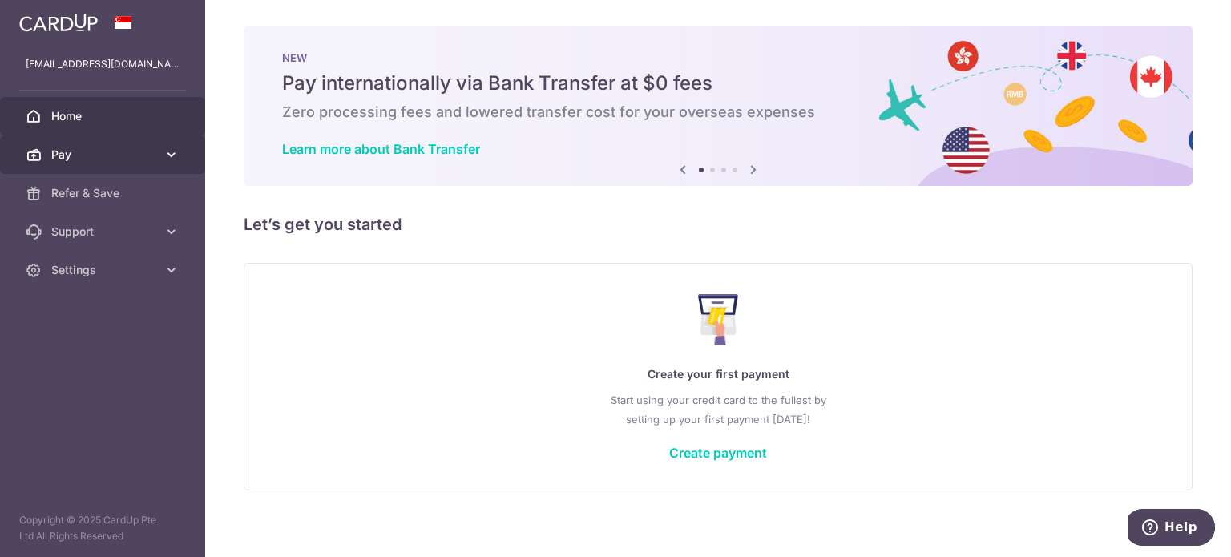
click at [95, 154] on span "Pay" at bounding box center [104, 155] width 106 height 16
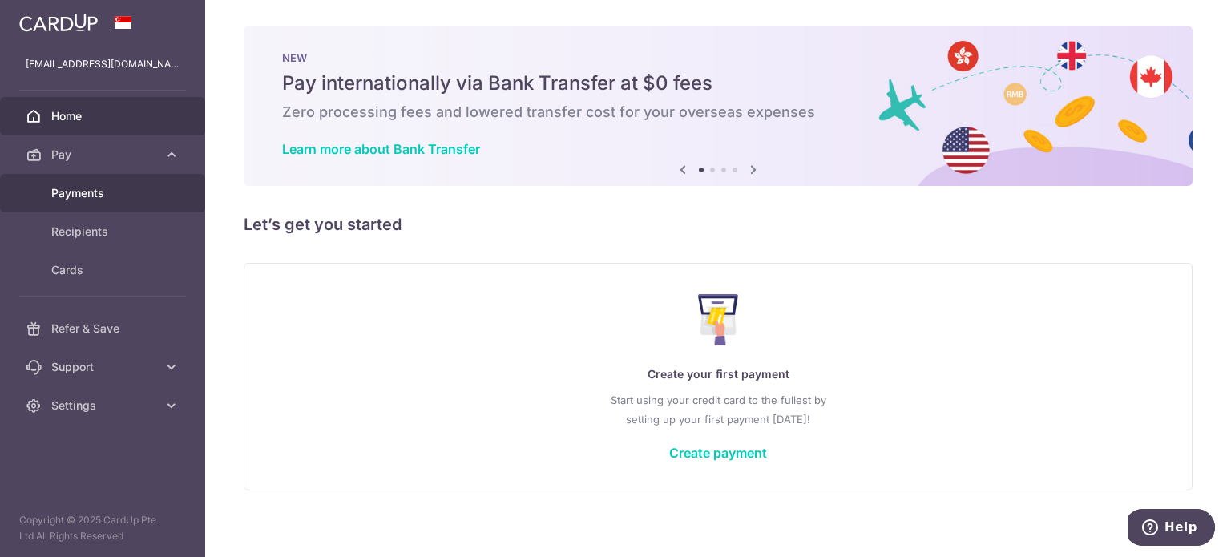
click at [99, 196] on span "Payments" at bounding box center [104, 193] width 106 height 16
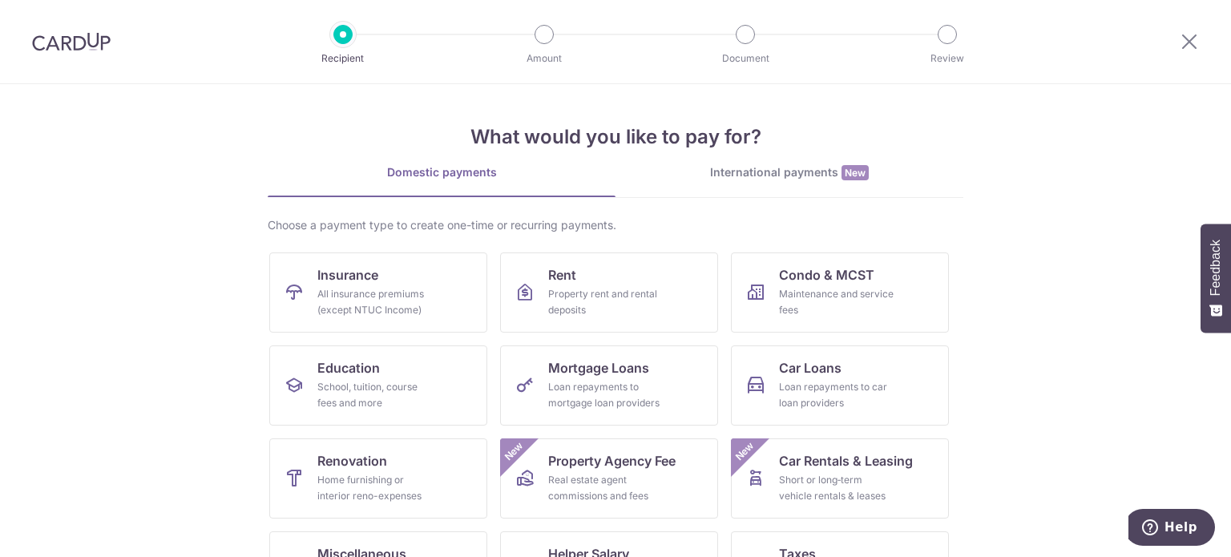
click at [757, 178] on div "International payments New" at bounding box center [789, 172] width 348 height 17
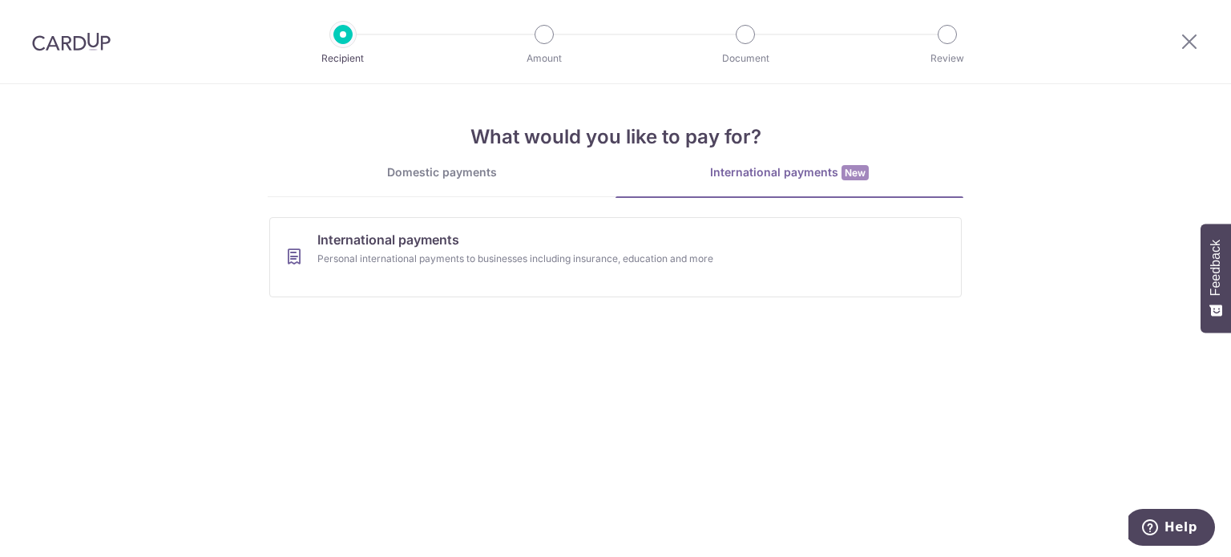
click at [478, 175] on div "Domestic payments" at bounding box center [442, 172] width 348 height 16
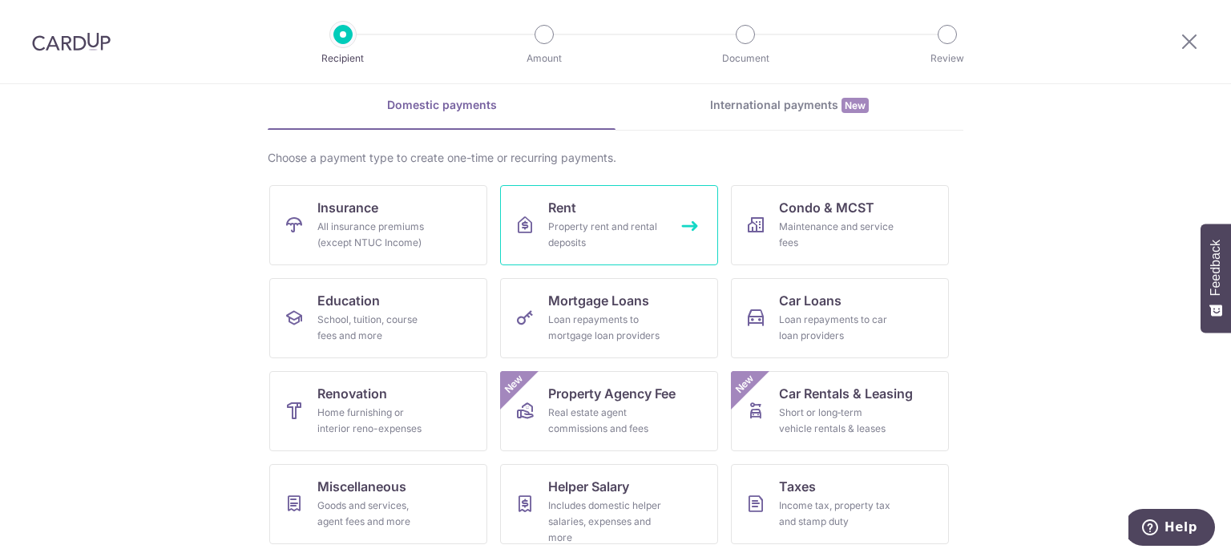
scroll to position [159, 0]
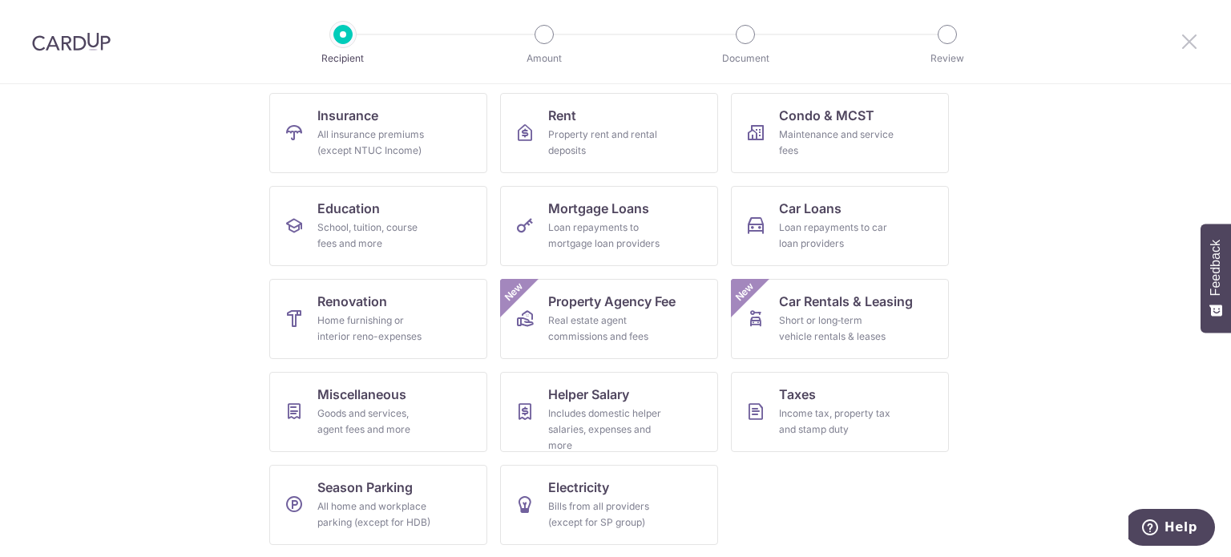
click at [1181, 38] on icon at bounding box center [1188, 41] width 19 height 20
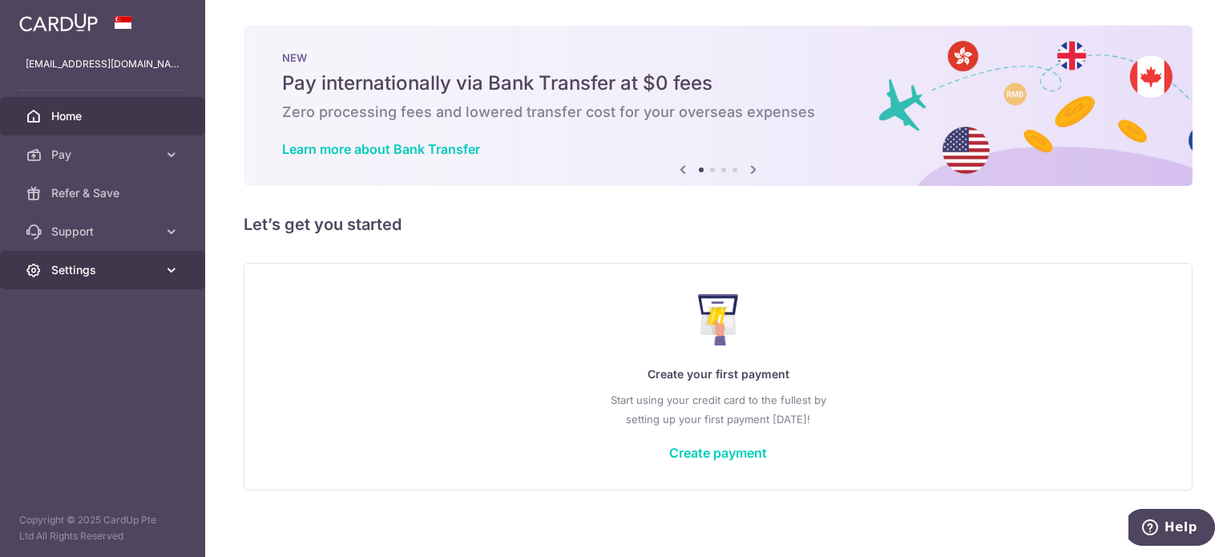
click at [172, 268] on icon at bounding box center [171, 270] width 16 height 16
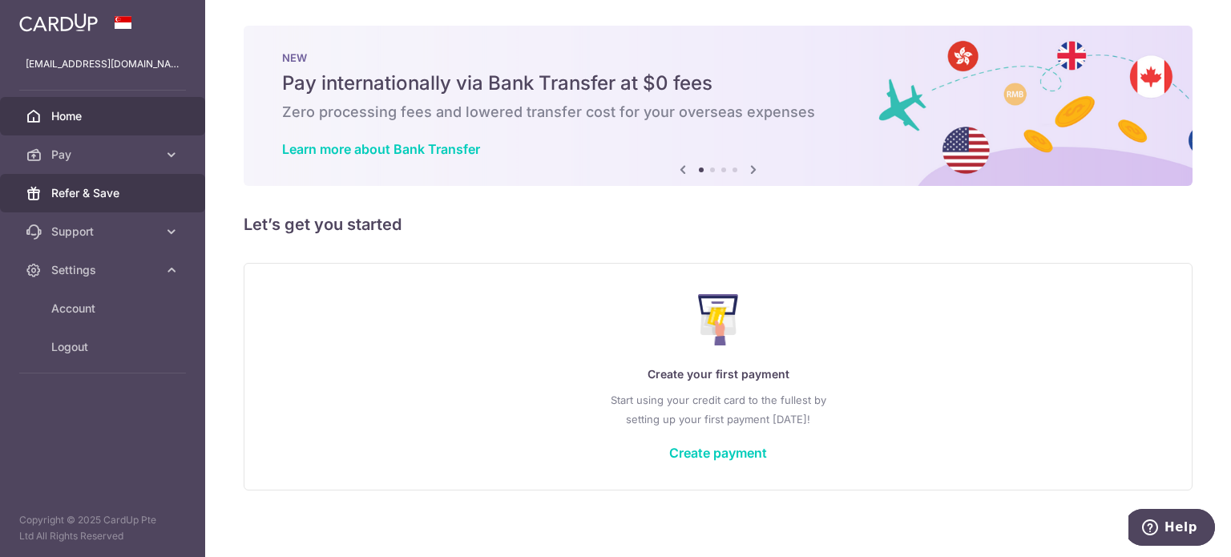
click at [165, 194] on link "Refer & Save" at bounding box center [102, 193] width 205 height 38
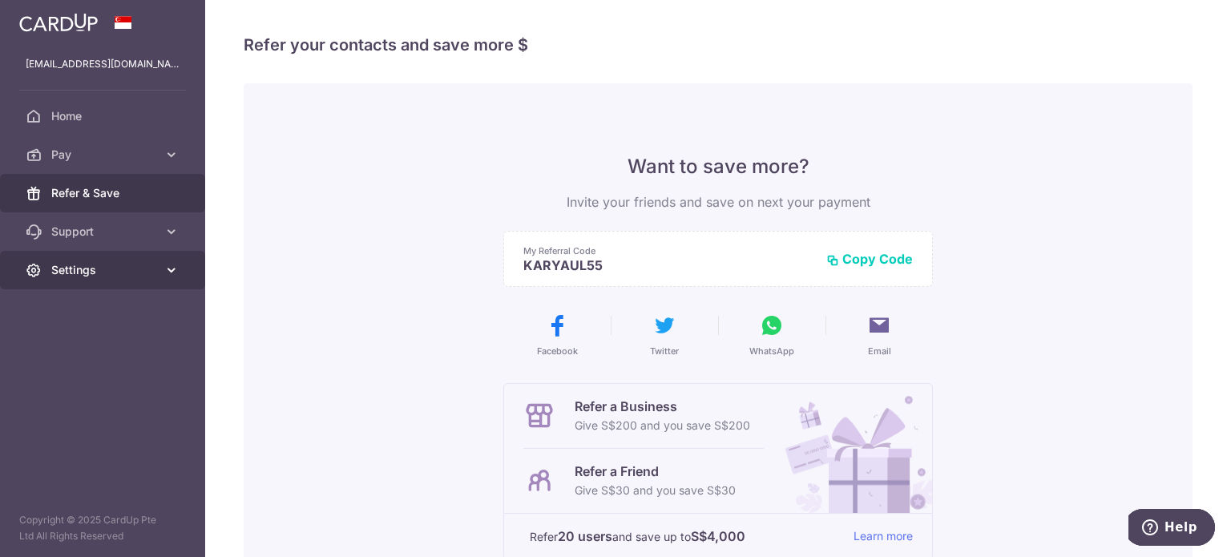
click at [155, 272] on span "Settings" at bounding box center [104, 270] width 106 height 16
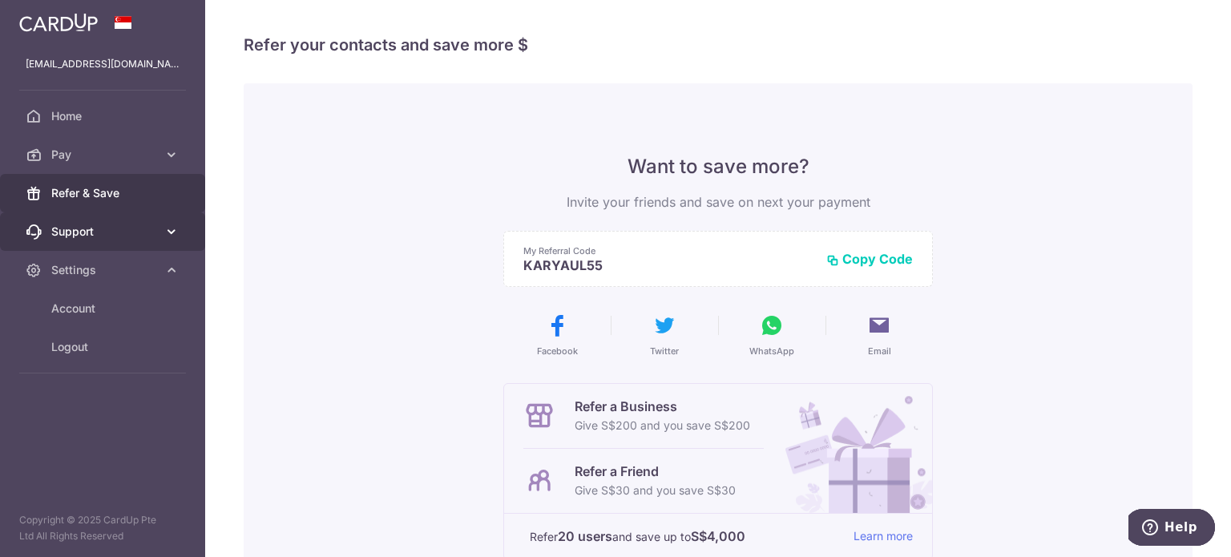
click at [166, 242] on link "Support" at bounding box center [102, 231] width 205 height 38
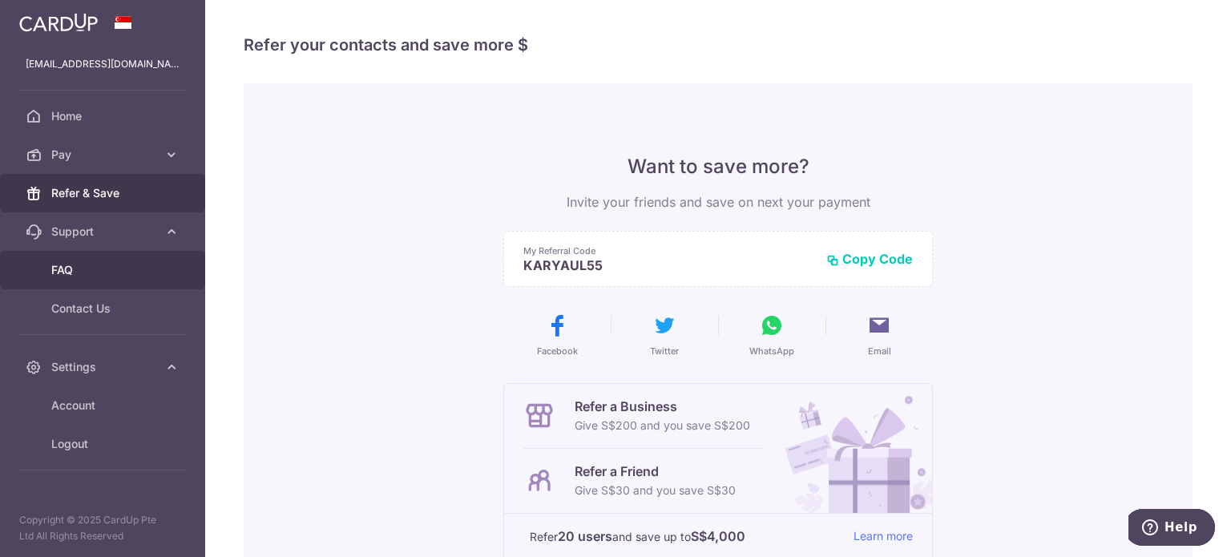
click at [152, 280] on link "FAQ" at bounding box center [102, 270] width 205 height 38
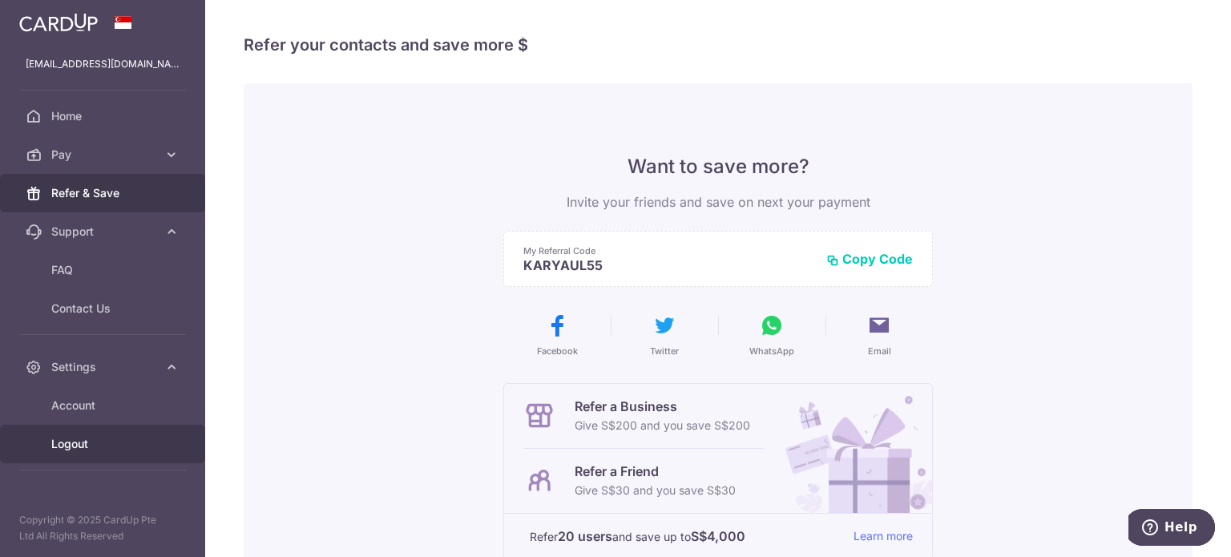
click at [91, 442] on span "Logout" at bounding box center [104, 444] width 106 height 16
